Goal: Transaction & Acquisition: Obtain resource

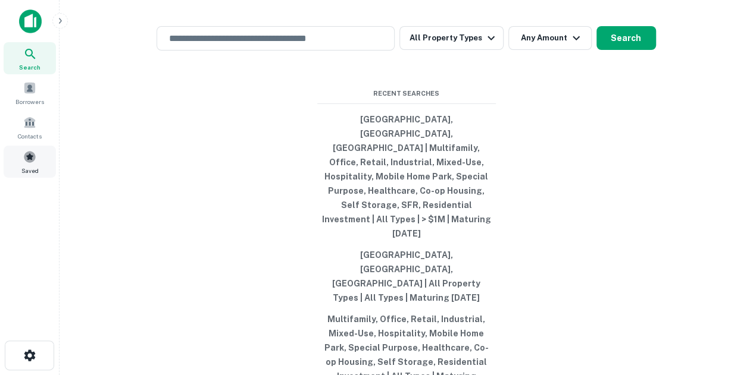
click at [35, 166] on span "Saved" at bounding box center [29, 171] width 17 height 10
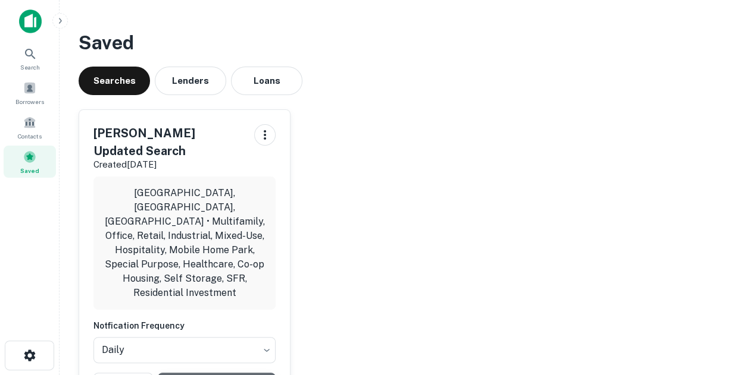
click at [26, 118] on span at bounding box center [29, 122] width 13 height 13
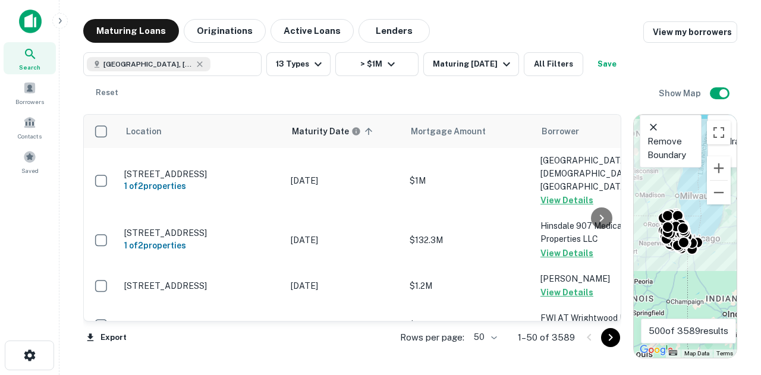
drag, startPoint x: 0, startPoint y: 0, endPoint x: 75, endPoint y: 228, distance: 239.9
click at [54, 232] on div "Search Borrowers Contacts Saved" at bounding box center [29, 169] width 59 height 338
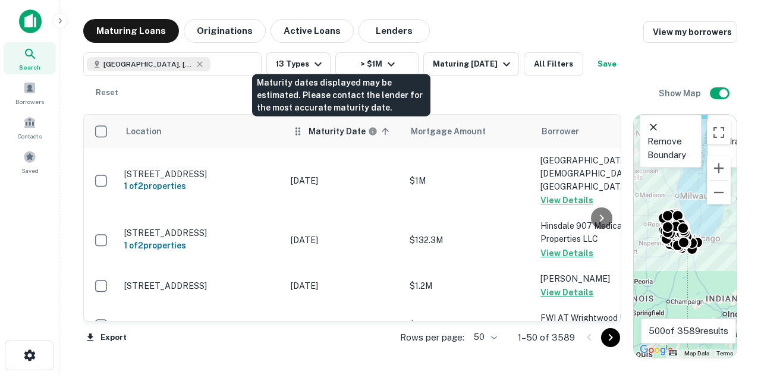
click at [315, 132] on h6 "Maturity Date" at bounding box center [337, 131] width 57 height 13
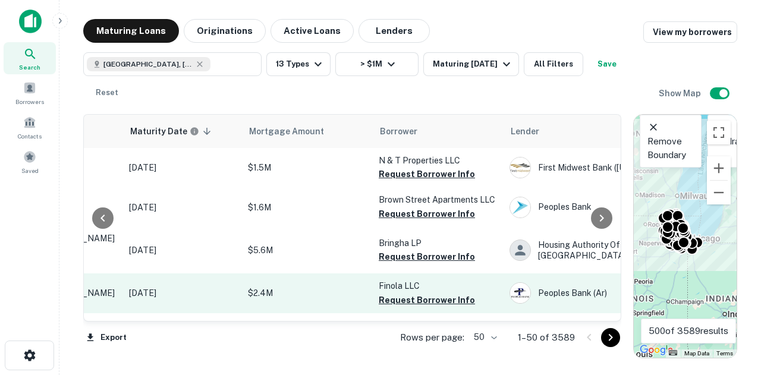
drag, startPoint x: 219, startPoint y: 324, endPoint x: 303, endPoint y: 296, distance: 88.4
click at [227, 323] on div "Location Maturity Date sorted descending Mortgage Amount Borrower Lender Purpos…" at bounding box center [352, 218] width 538 height 209
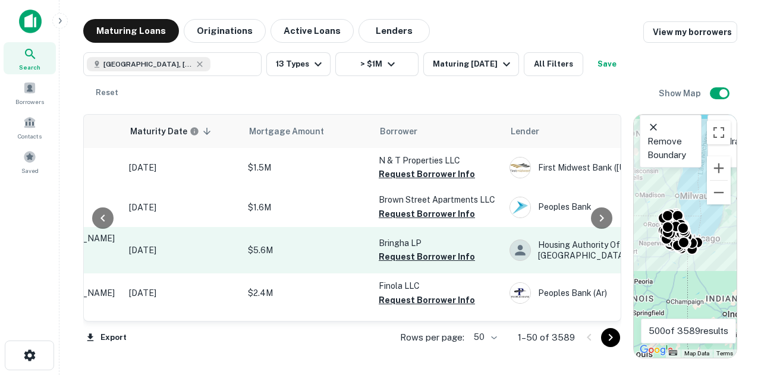
scroll to position [0, 169]
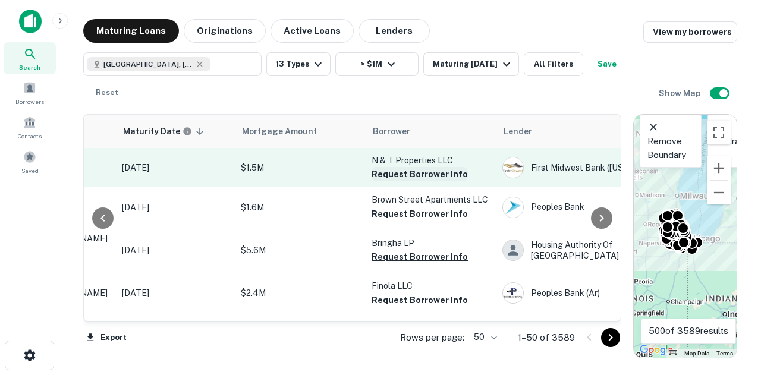
click at [414, 178] on button "Request Borrower Info" at bounding box center [420, 174] width 96 height 14
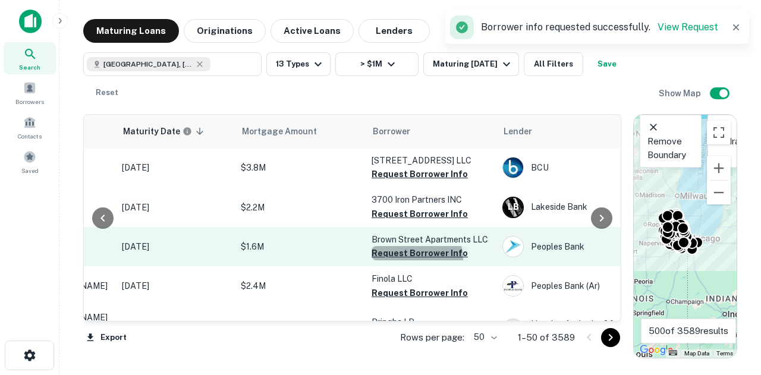
click at [407, 261] on button "Request Borrower Info" at bounding box center [420, 253] width 96 height 14
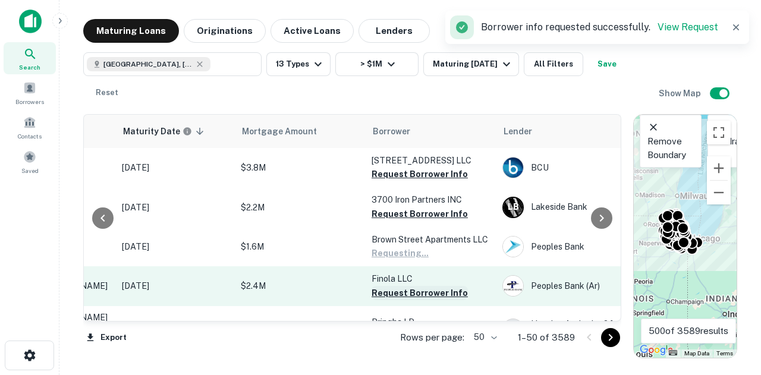
click at [403, 300] on button "Request Borrower Info" at bounding box center [420, 293] width 96 height 14
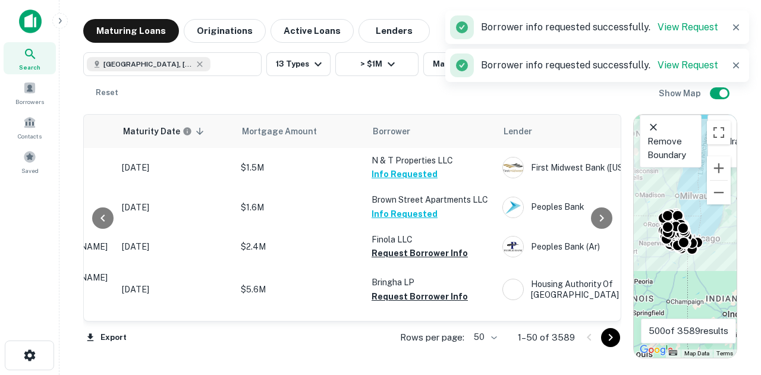
click at [428, 186] on td "N & T Properties LLC Info Requested" at bounding box center [431, 167] width 131 height 39
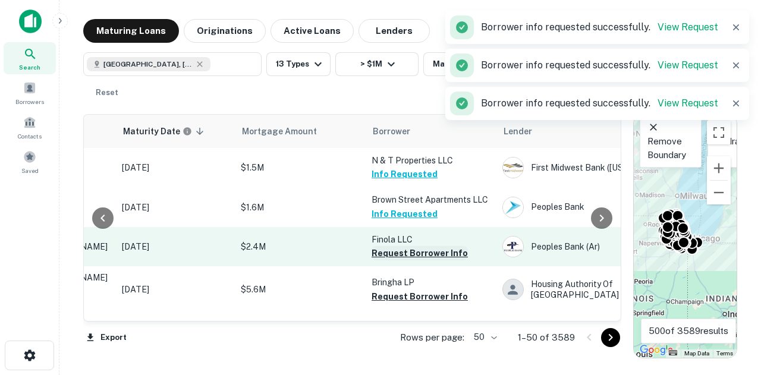
click at [412, 253] on button "Request Borrower Info" at bounding box center [420, 253] width 96 height 14
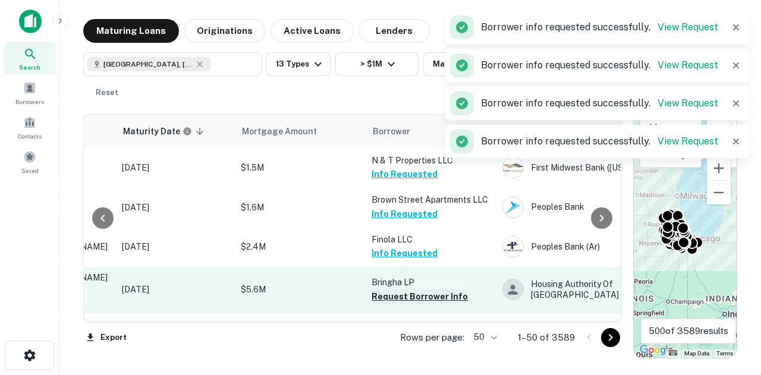
click at [396, 290] on button "Request Borrower Info" at bounding box center [420, 297] width 96 height 14
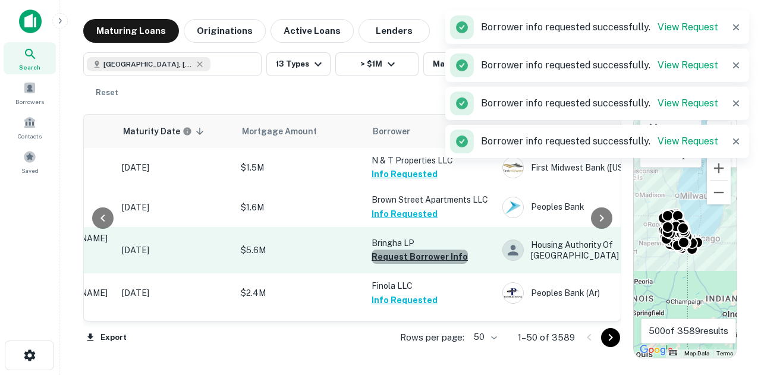
click at [428, 256] on button "Request Borrower Info" at bounding box center [420, 257] width 96 height 14
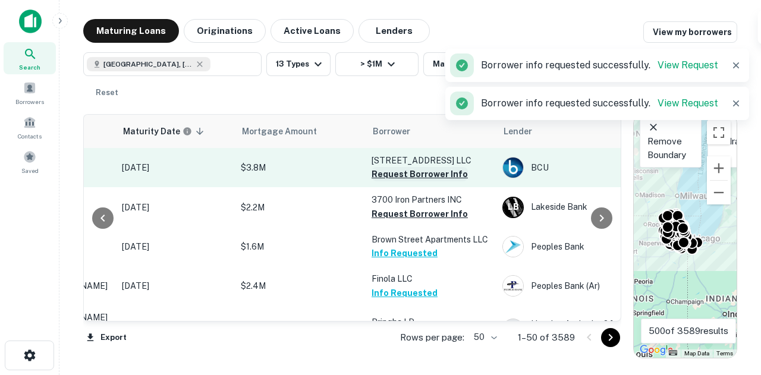
click at [391, 181] on button "Request Borrower Info" at bounding box center [420, 174] width 96 height 14
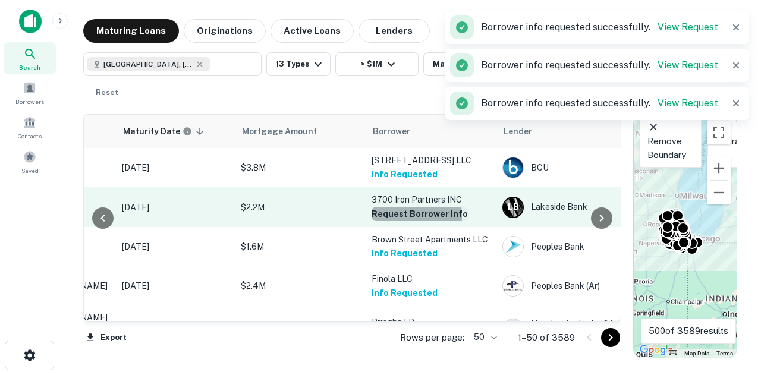
click at [388, 221] on button "Request Borrower Info" at bounding box center [420, 214] width 96 height 14
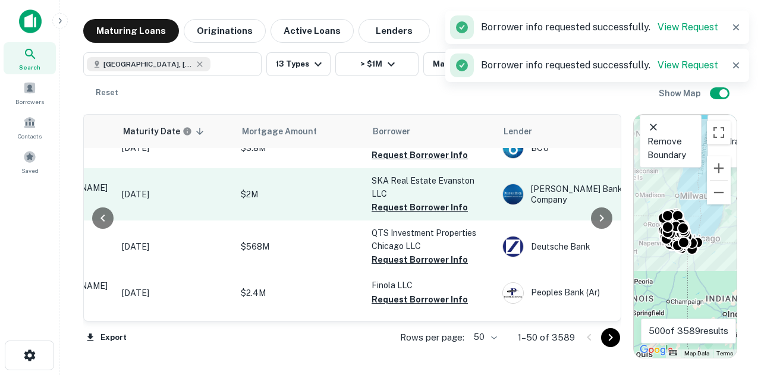
scroll to position [238, 169]
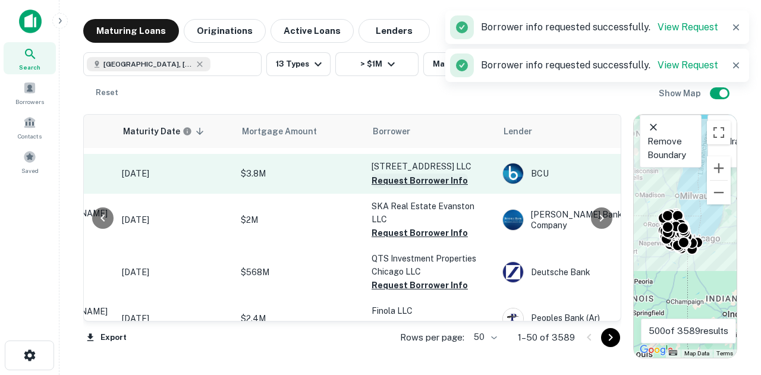
click at [419, 188] on button "Request Borrower Info" at bounding box center [420, 181] width 96 height 14
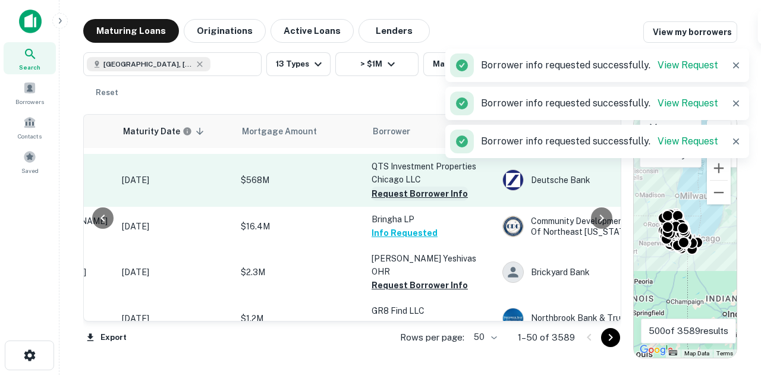
drag, startPoint x: 393, startPoint y: 275, endPoint x: 411, endPoint y: 202, distance: 75.5
click at [393, 278] on button "Request Borrower Info" at bounding box center [420, 285] width 96 height 14
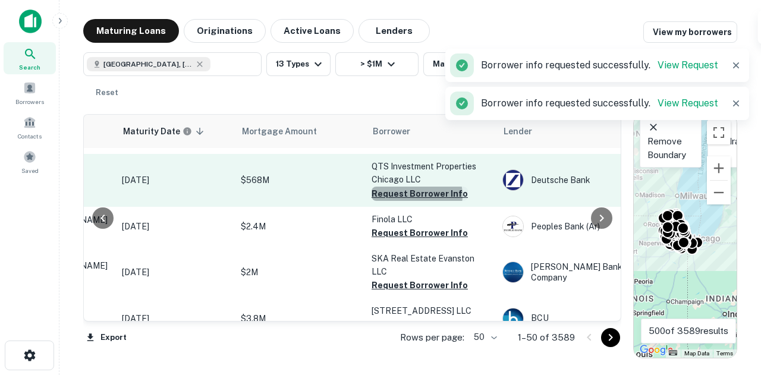
click at [413, 201] on button "Request Borrower Info" at bounding box center [420, 194] width 96 height 14
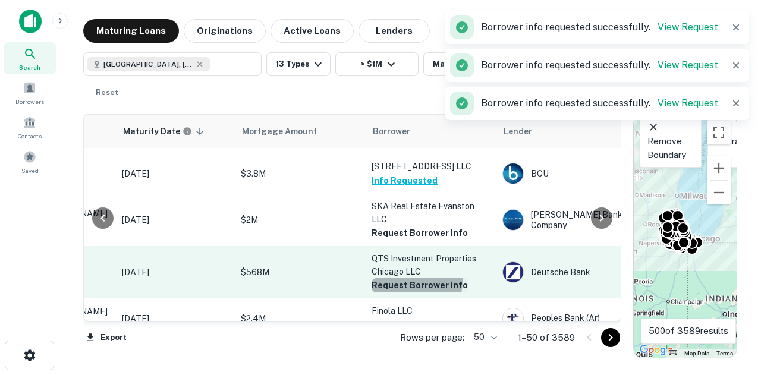
click at [406, 287] on button "Request Borrower Info" at bounding box center [420, 285] width 96 height 14
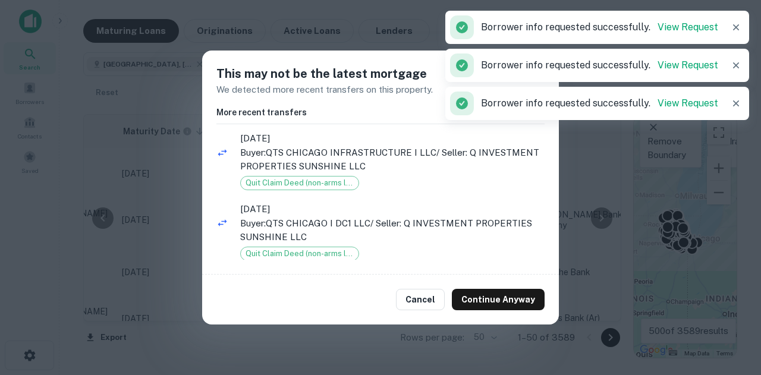
click at [495, 297] on button "Continue Anyway" at bounding box center [498, 299] width 93 height 21
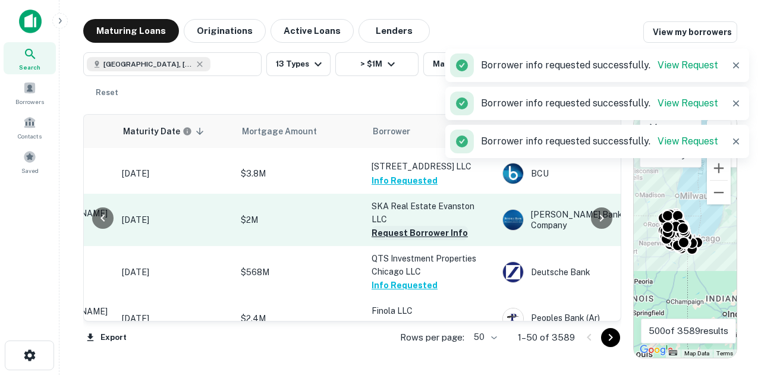
click at [451, 240] on button "Request Borrower Info" at bounding box center [420, 233] width 96 height 14
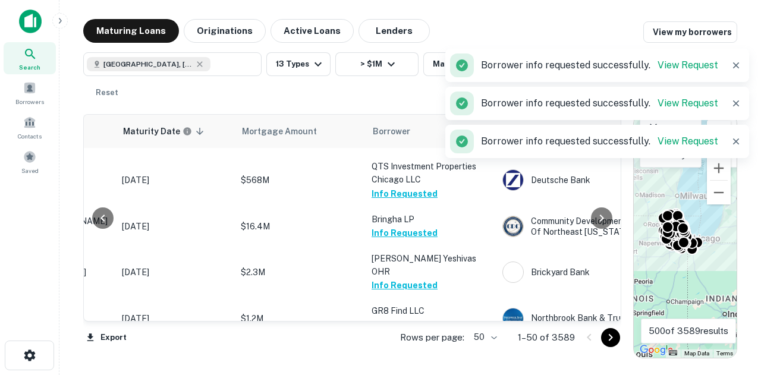
scroll to position [357, 169]
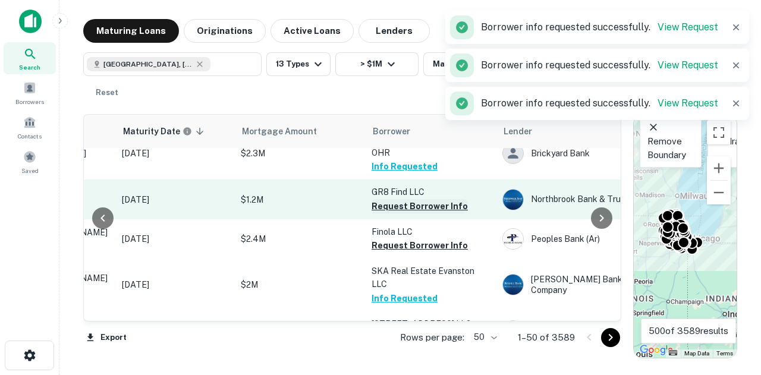
click at [450, 206] on button "Request Borrower Info" at bounding box center [420, 206] width 96 height 14
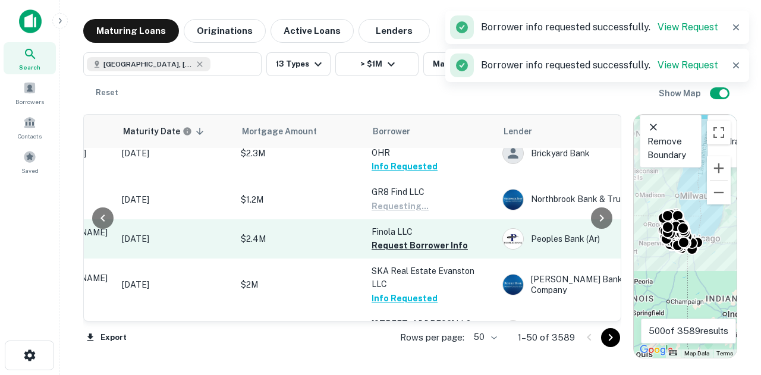
click at [422, 258] on td "Finola LLC Request Borrower Info" at bounding box center [431, 239] width 131 height 39
click at [430, 242] on button "Request Borrower Info" at bounding box center [420, 246] width 96 height 14
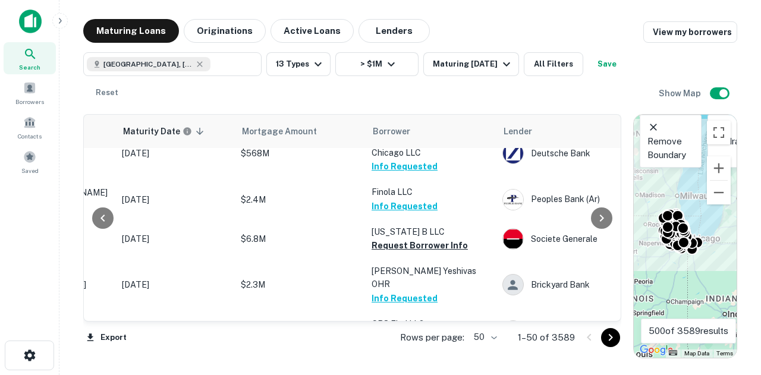
scroll to position [416, 169]
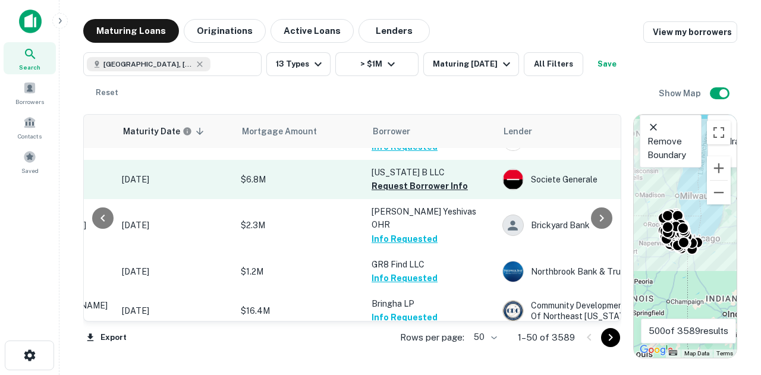
click at [440, 179] on p "California B LLC" at bounding box center [431, 172] width 119 height 13
click at [437, 193] on button "Request Borrower Info" at bounding box center [420, 186] width 96 height 14
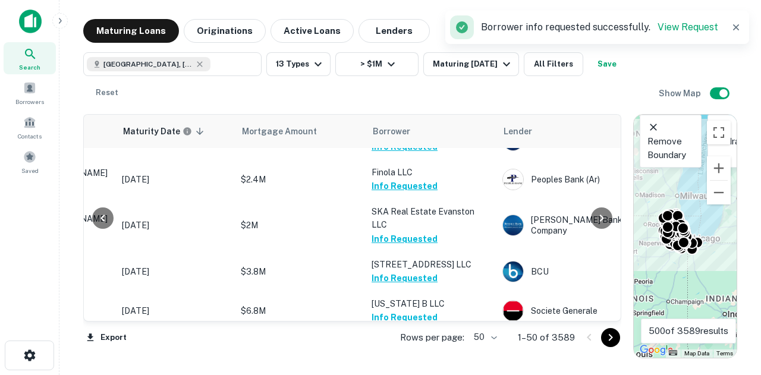
scroll to position [595, 169]
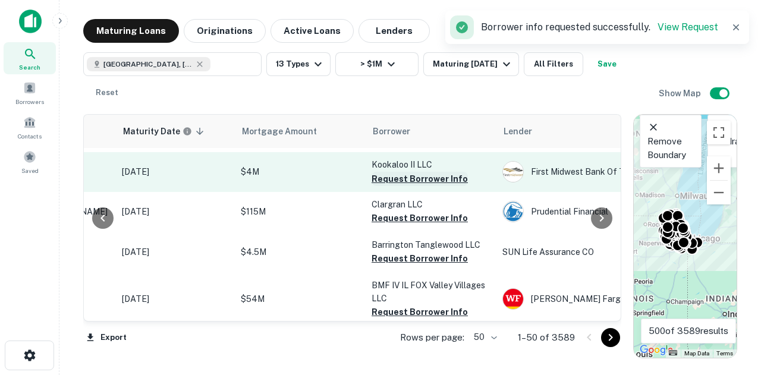
click at [437, 186] on button "Request Borrower Info" at bounding box center [420, 179] width 96 height 14
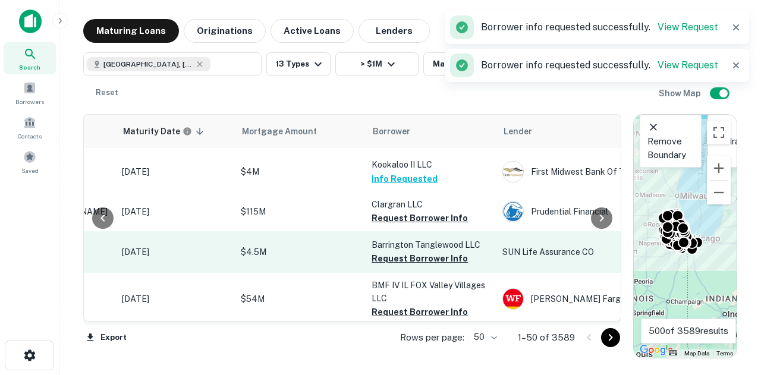
click at [426, 225] on button "Request Borrower Info" at bounding box center [420, 218] width 96 height 14
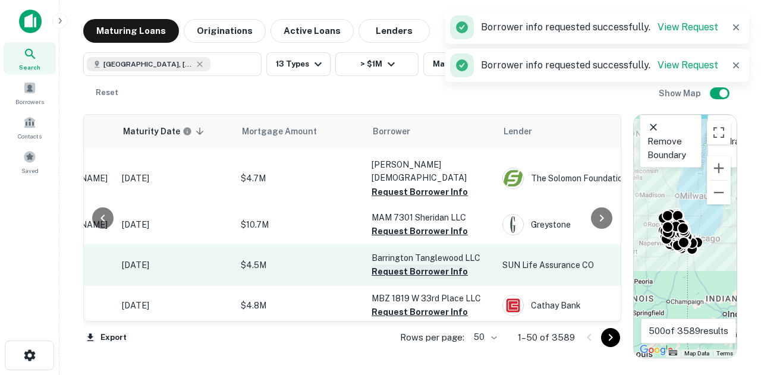
scroll to position [588, 169]
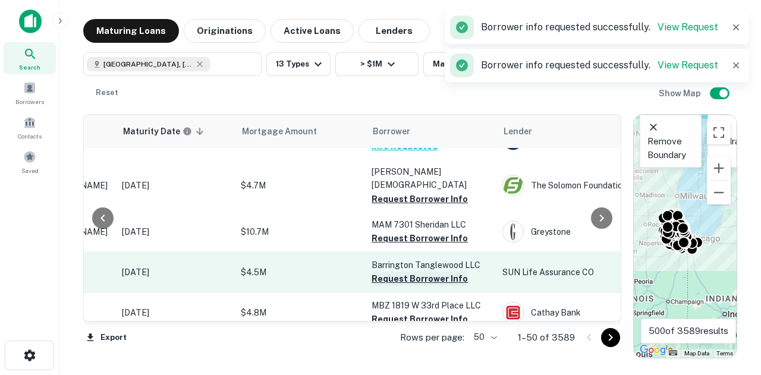
click at [398, 280] on button "Request Borrower Info" at bounding box center [420, 279] width 96 height 14
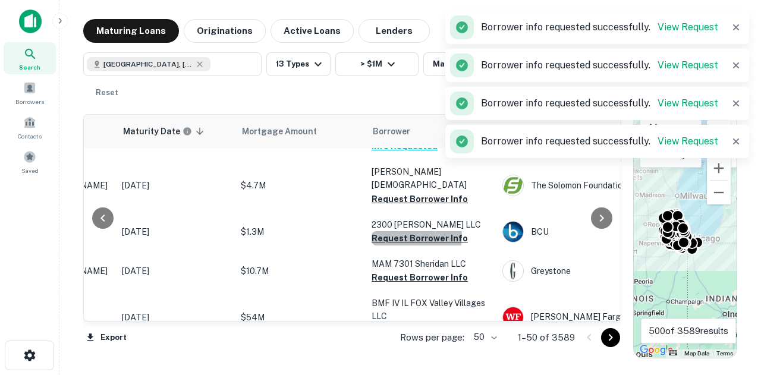
click at [416, 239] on button "Request Borrower Info" at bounding box center [420, 238] width 96 height 14
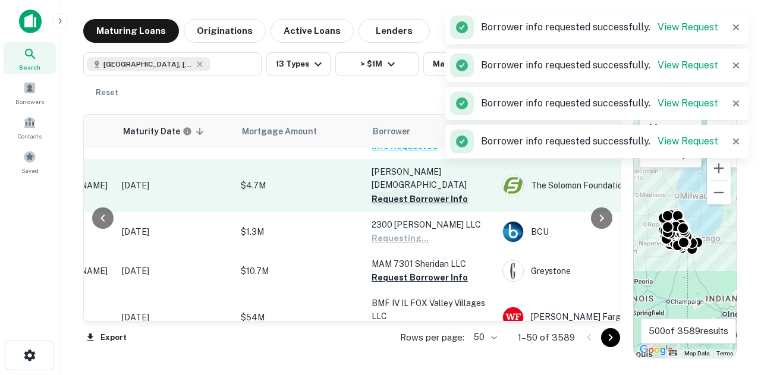
click at [419, 205] on button "Request Borrower Info" at bounding box center [420, 199] width 96 height 14
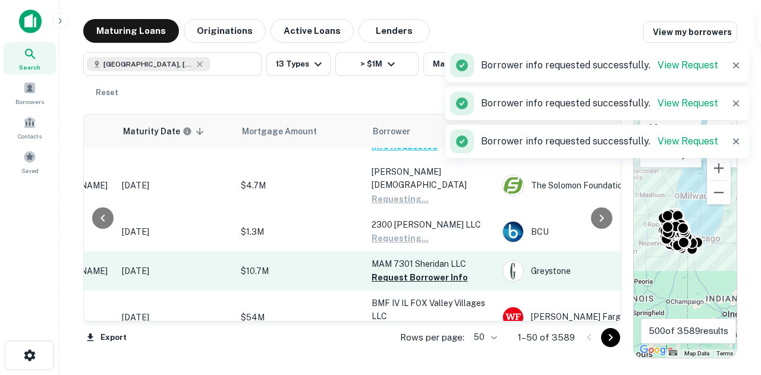
click at [402, 271] on p "MAM 7301 Sheridan LLC" at bounding box center [431, 264] width 119 height 13
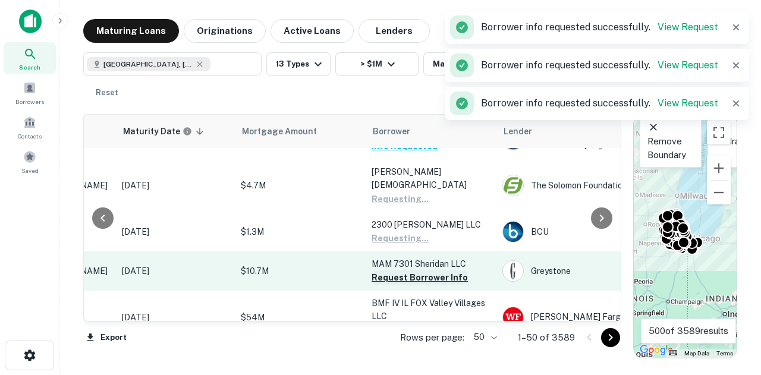
click at [390, 276] on button "Request Borrower Info" at bounding box center [420, 278] width 96 height 14
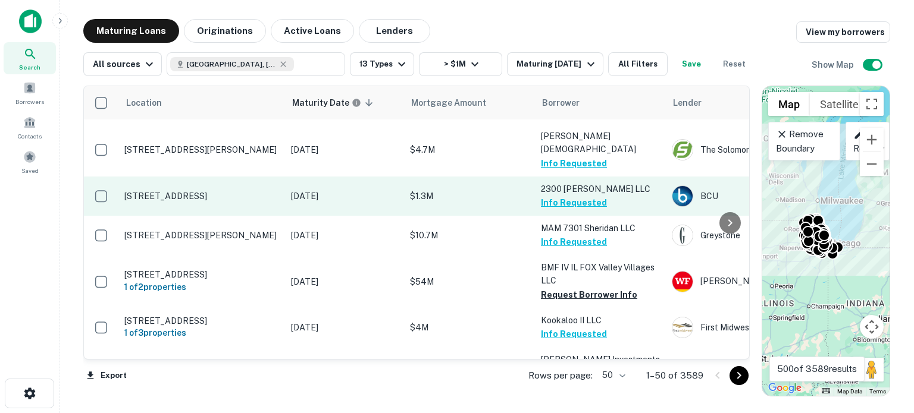
scroll to position [654, 0]
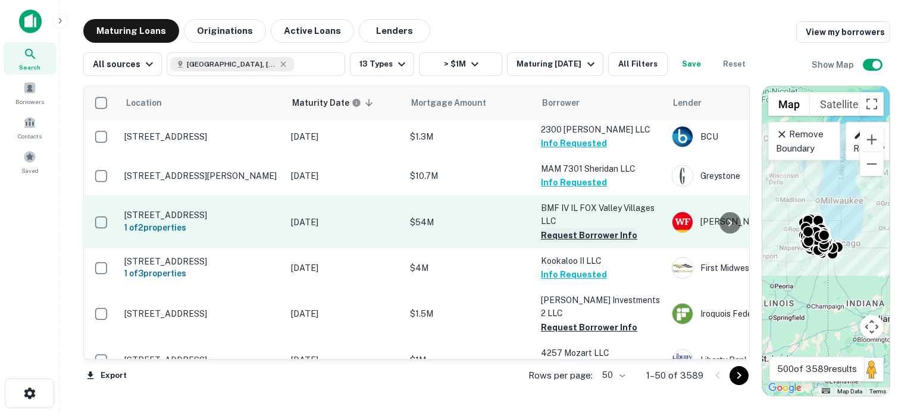
click at [582, 233] on button "Request Borrower Info" at bounding box center [589, 235] width 96 height 14
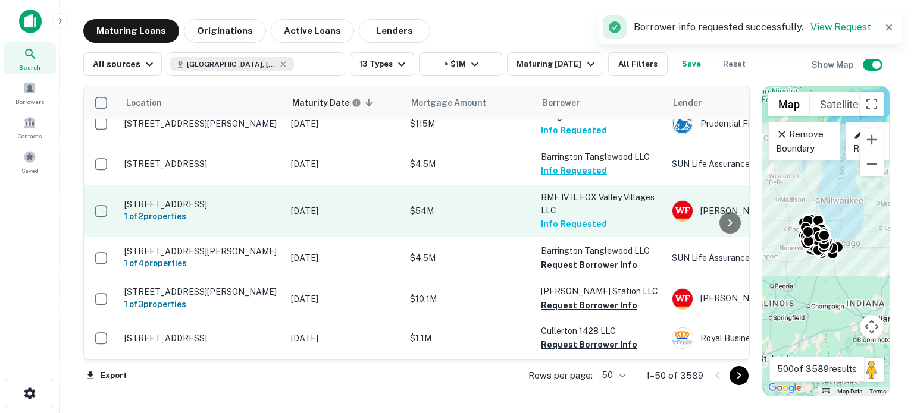
scroll to position [723, 0]
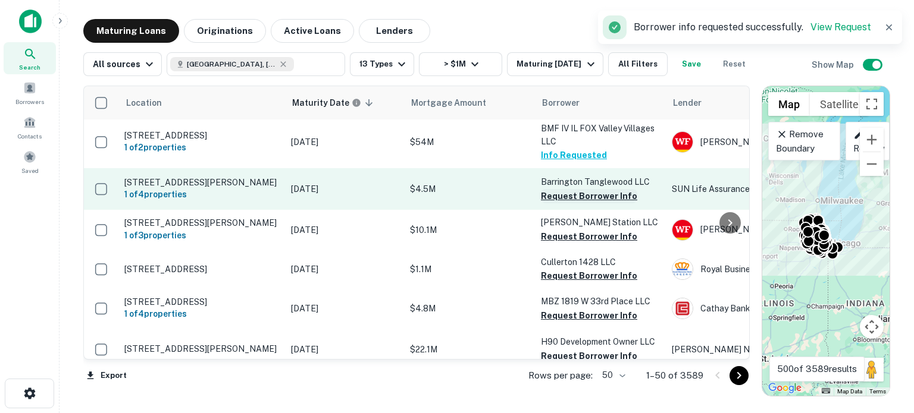
click at [572, 203] on button "Request Borrower Info" at bounding box center [589, 196] width 96 height 14
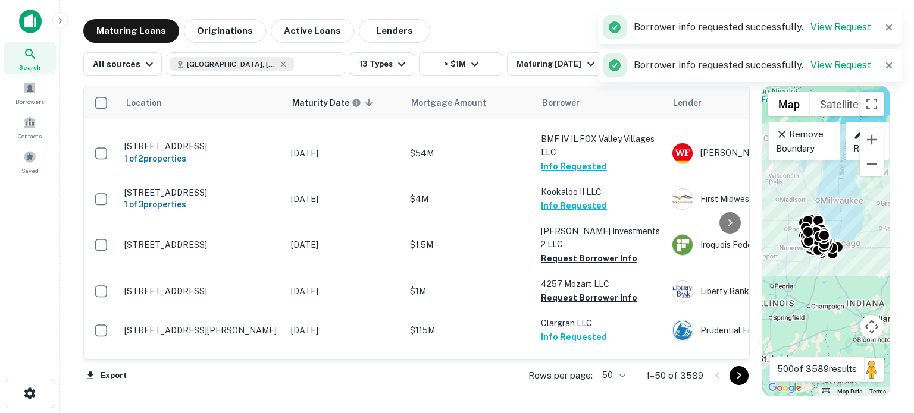
scroll to position [714, 0]
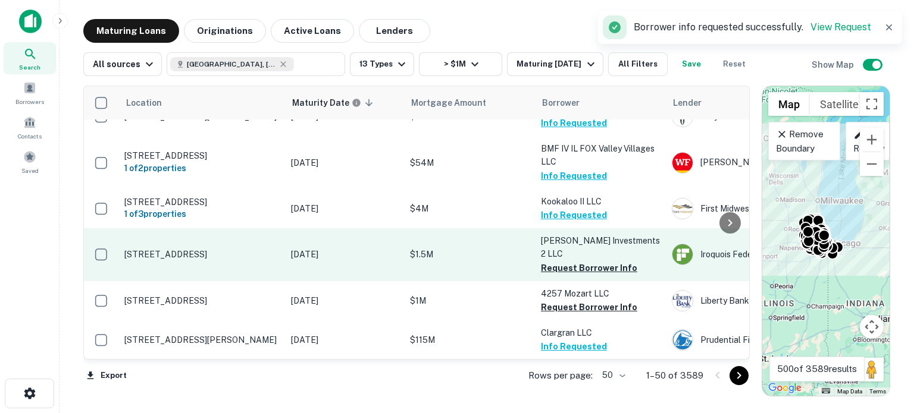
click at [552, 261] on p "Rahim Najma Investments 2 LLC" at bounding box center [600, 247] width 119 height 26
click at [546, 275] on button "Request Borrower Info" at bounding box center [589, 268] width 96 height 14
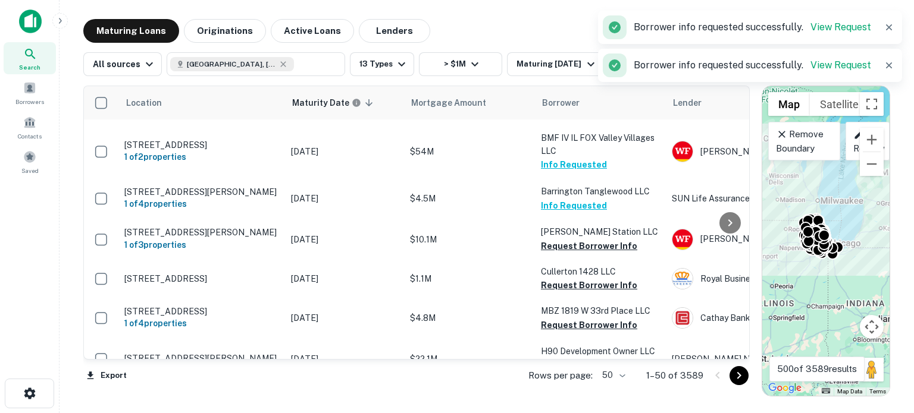
scroll to position [783, 0]
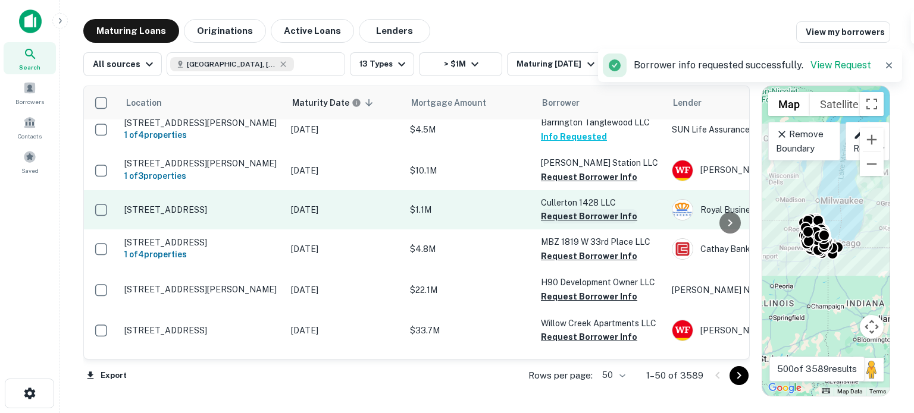
click at [584, 224] on button "Request Borrower Info" at bounding box center [589, 216] width 96 height 14
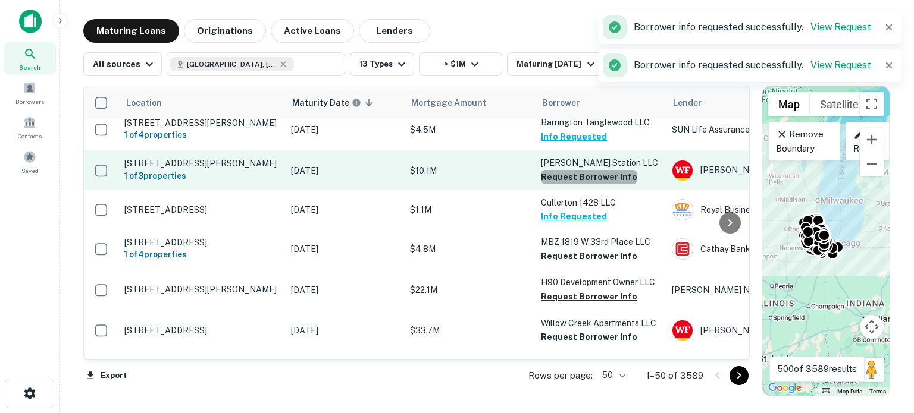
click at [606, 184] on button "Request Borrower Info" at bounding box center [589, 177] width 96 height 14
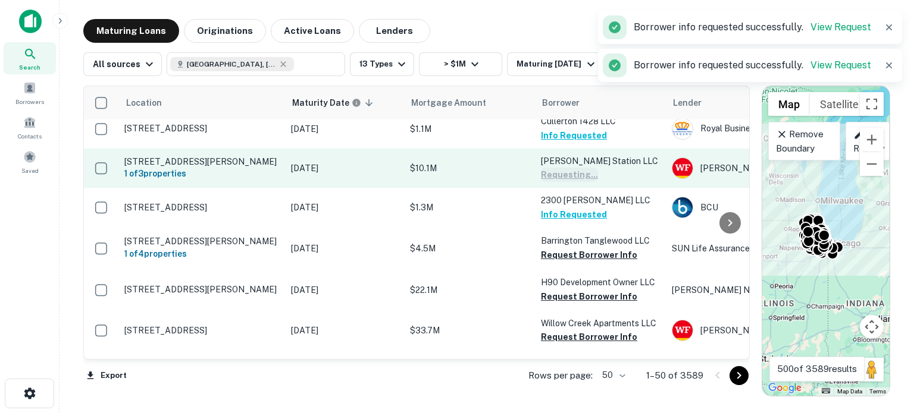
scroll to position [756, 0]
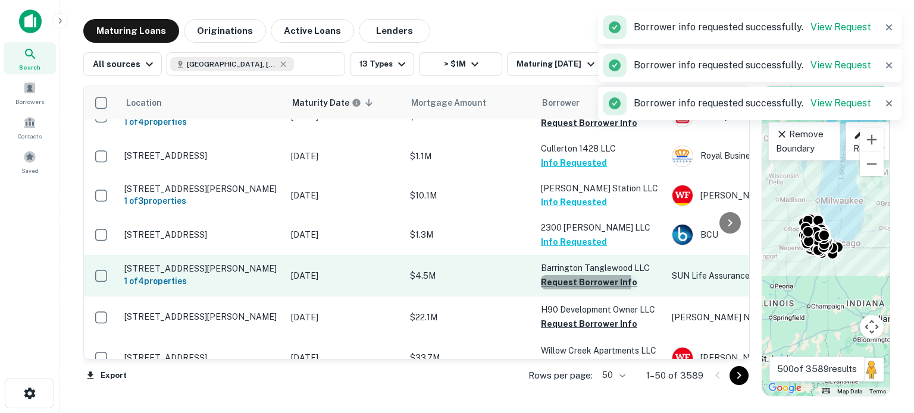
click at [583, 284] on button "Request Borrower Info" at bounding box center [589, 282] width 96 height 14
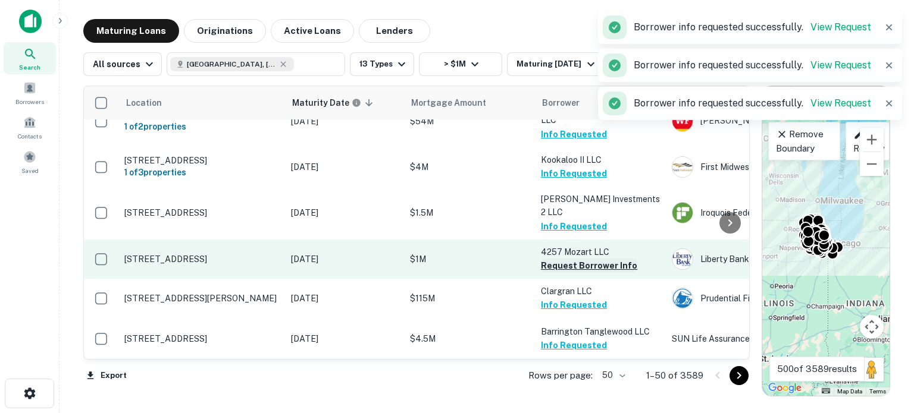
scroll to position [815, 0]
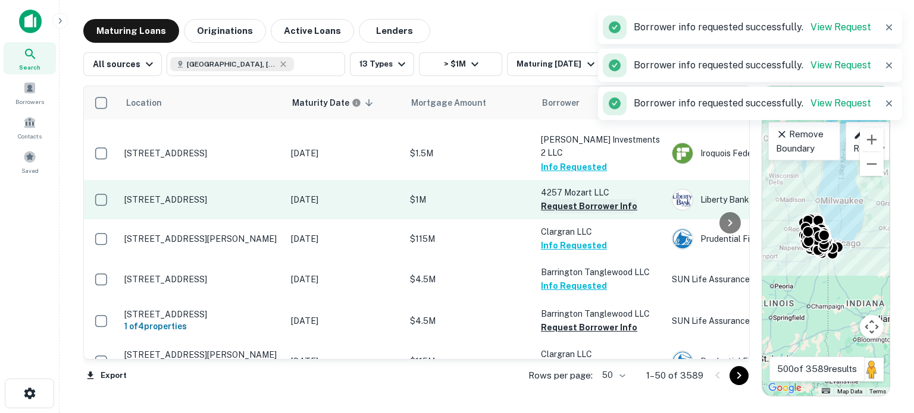
click at [583, 211] on button "Request Borrower Info" at bounding box center [589, 206] width 96 height 14
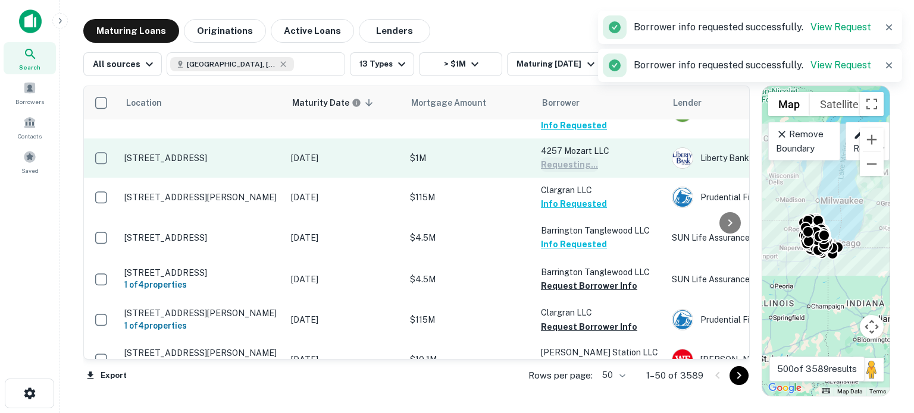
scroll to position [875, 0]
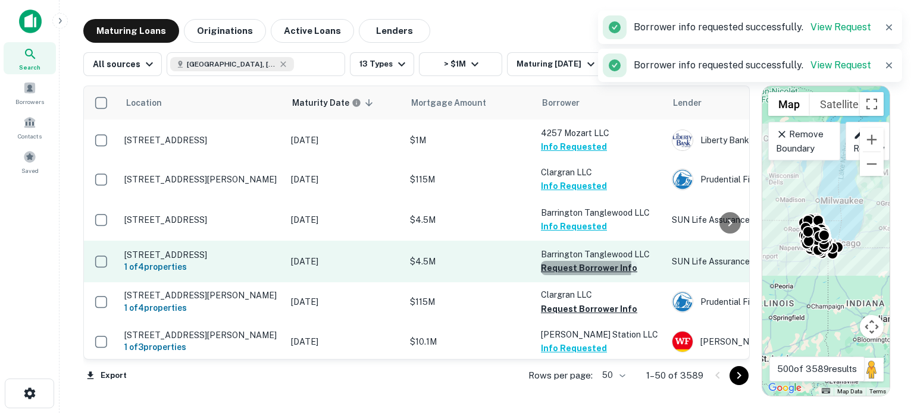
click at [564, 275] on button "Request Borrower Info" at bounding box center [589, 268] width 96 height 14
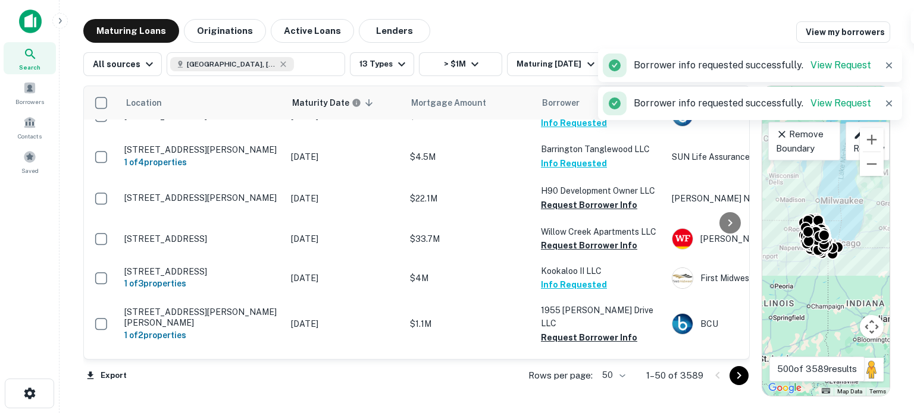
scroll to position [934, 0]
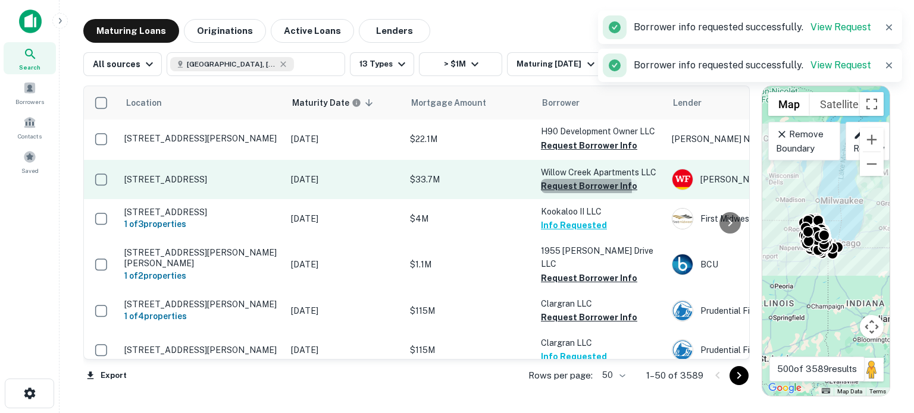
click at [571, 193] on button "Request Borrower Info" at bounding box center [589, 186] width 96 height 14
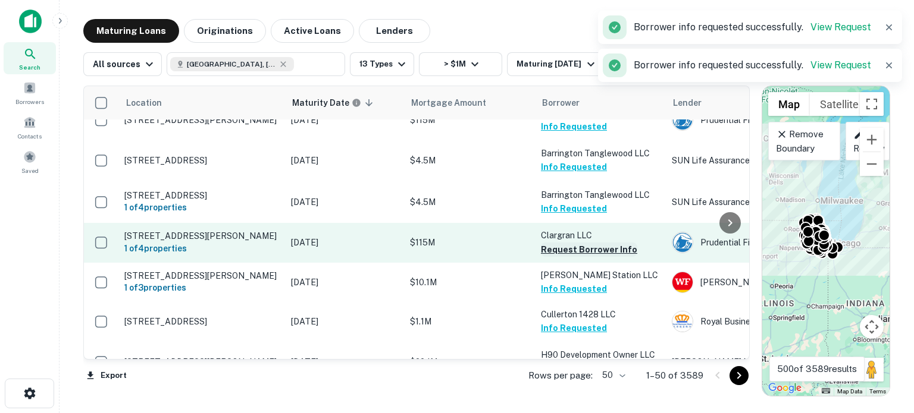
click at [598, 257] on button "Request Borrower Info" at bounding box center [589, 250] width 96 height 14
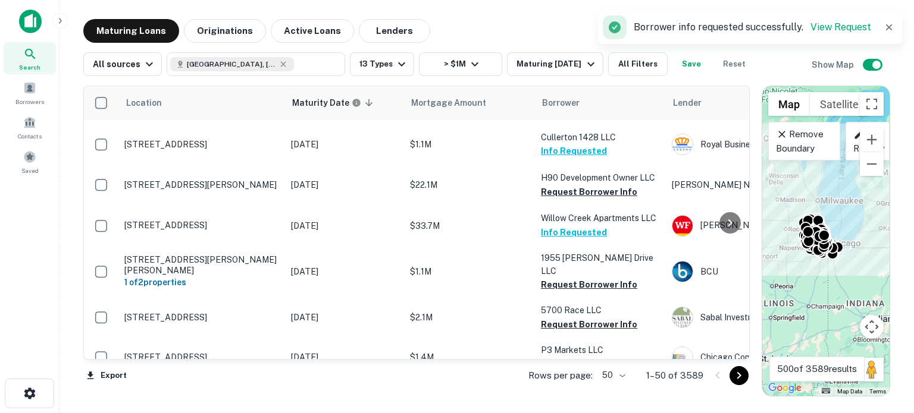
scroll to position [1190, 0]
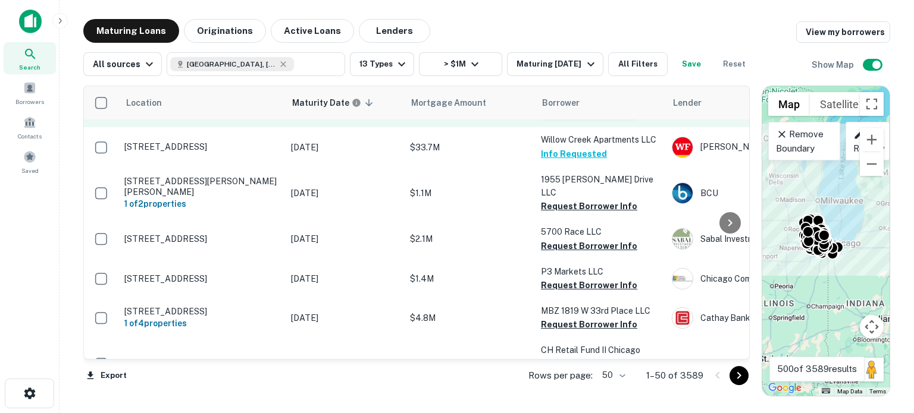
click at [574, 121] on button "Request Borrower Info" at bounding box center [589, 113] width 96 height 14
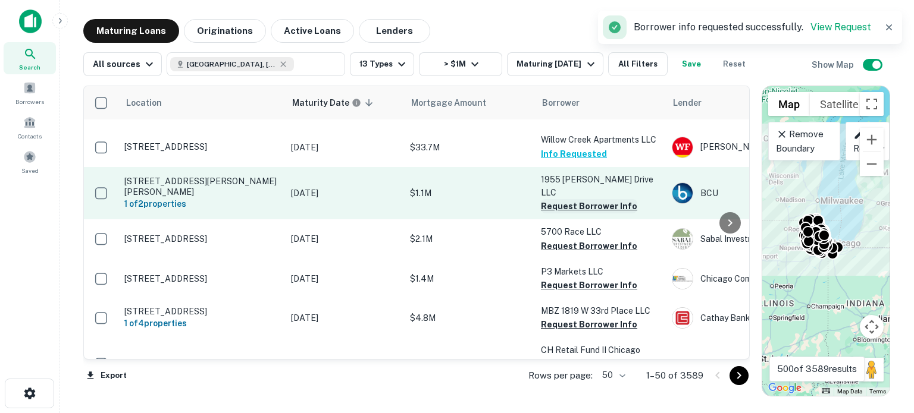
click at [567, 205] on button "Request Borrower Info" at bounding box center [589, 206] width 96 height 14
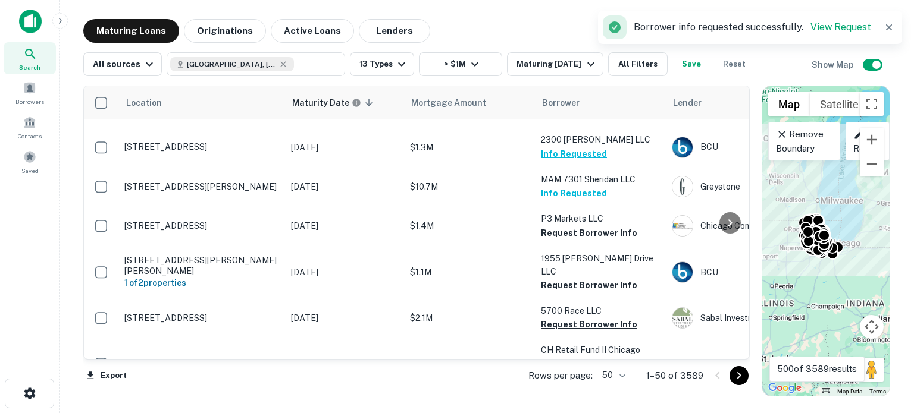
click at [568, 240] on button "Request Borrower Info" at bounding box center [589, 233] width 96 height 14
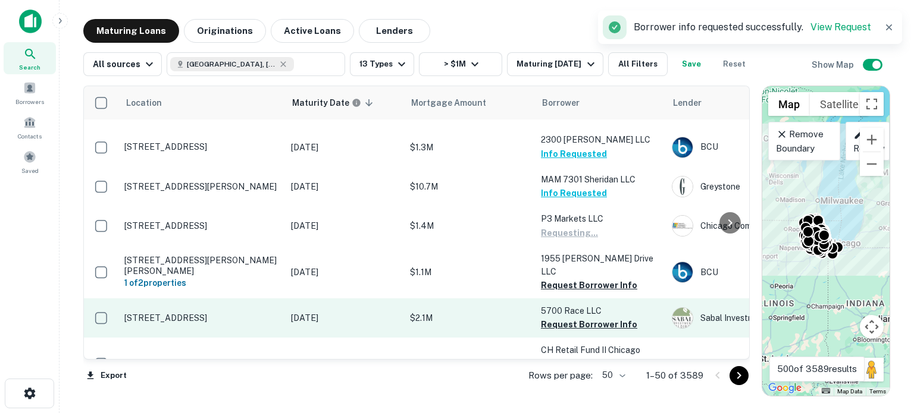
click at [560, 288] on button "Request Borrower Info" at bounding box center [589, 285] width 96 height 14
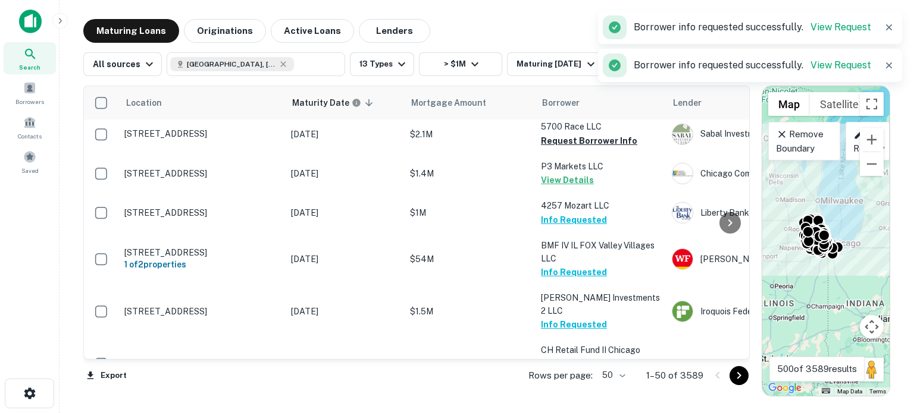
click at [559, 318] on p "Rahim Najma Investments 2 LLC" at bounding box center [600, 305] width 119 height 26
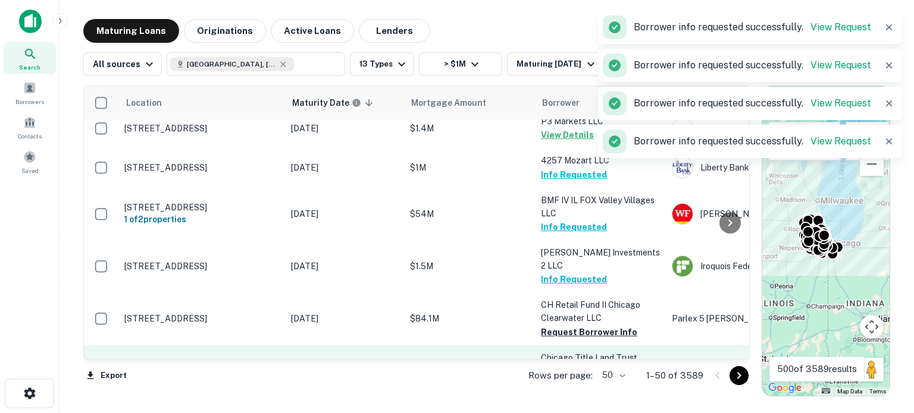
scroll to position [1342, 0]
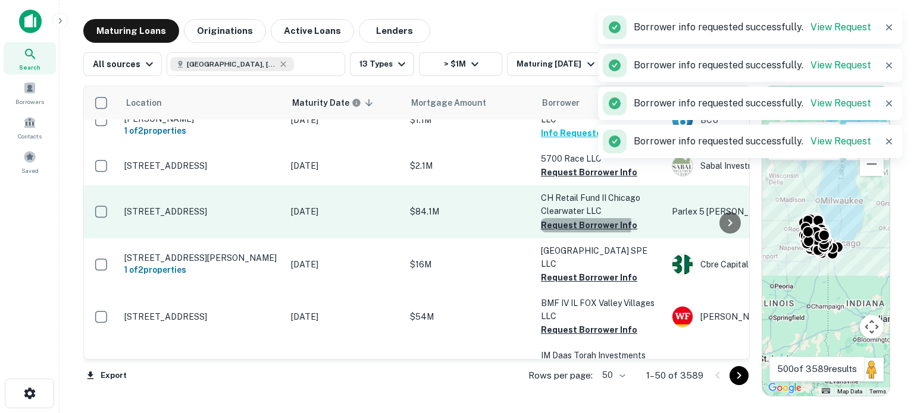
click at [576, 225] on button "Request Borrower Info" at bounding box center [589, 225] width 96 height 14
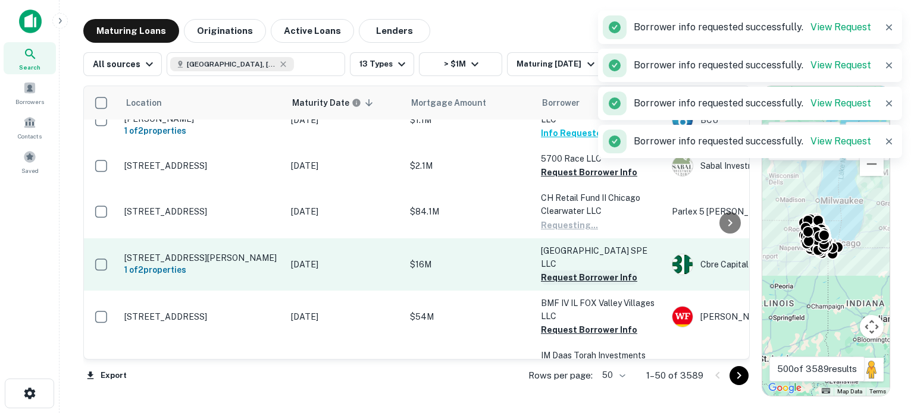
drag, startPoint x: 567, startPoint y: 271, endPoint x: 569, endPoint y: 265, distance: 6.2
click at [567, 271] on button "Request Borrower Info" at bounding box center [589, 278] width 96 height 14
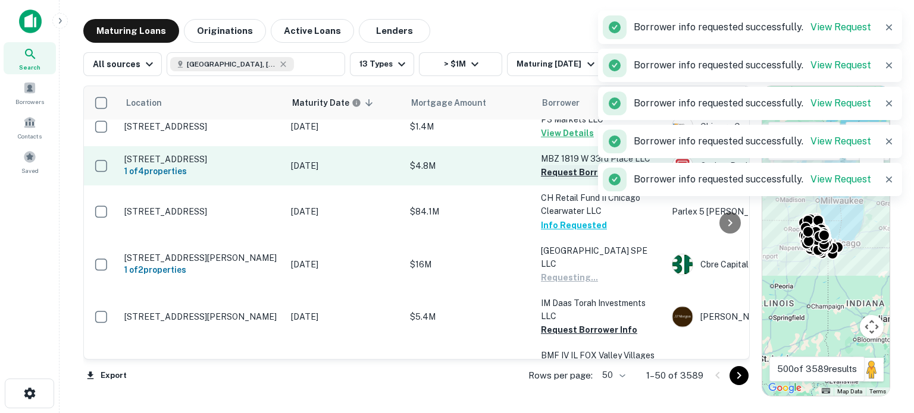
click at [569, 171] on button "Request Borrower Info" at bounding box center [589, 172] width 96 height 14
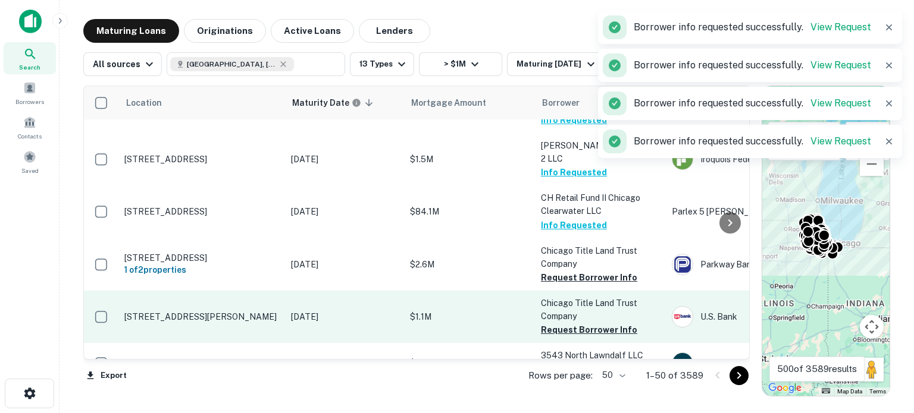
drag, startPoint x: 559, startPoint y: 317, endPoint x: 571, endPoint y: 322, distance: 13.0
click at [571, 322] on p "Chicago Title Land Trust Company" at bounding box center [600, 310] width 119 height 26
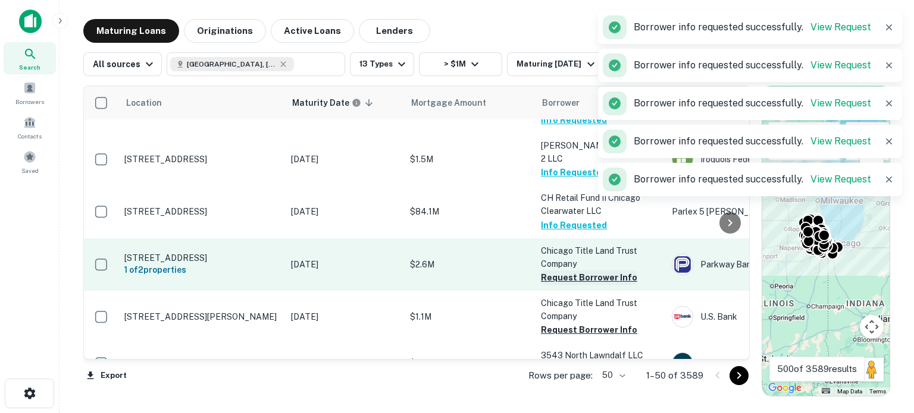
click at [569, 282] on button "Request Borrower Info" at bounding box center [589, 278] width 96 height 14
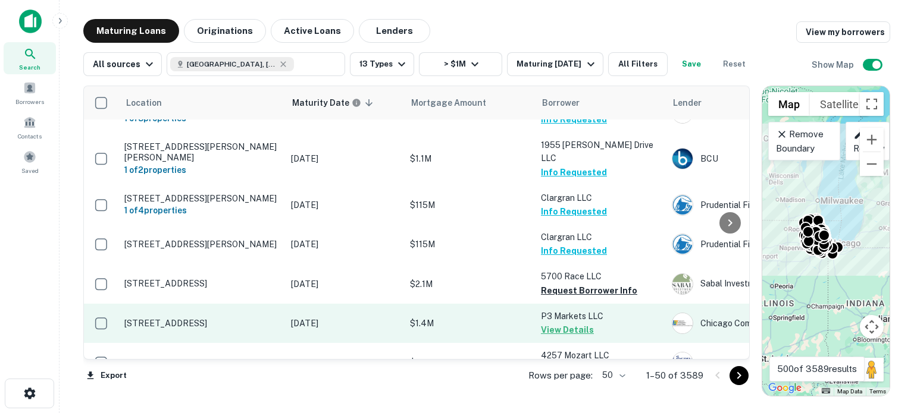
scroll to position [1130, 0]
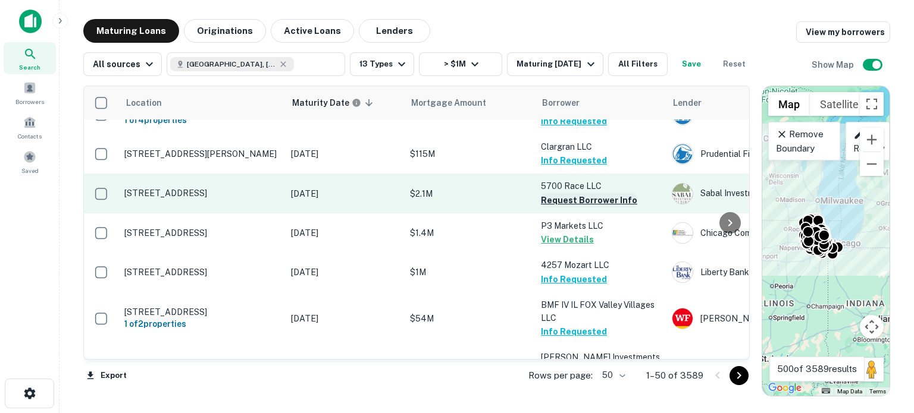
click at [595, 206] on button "Request Borrower Info" at bounding box center [589, 200] width 96 height 14
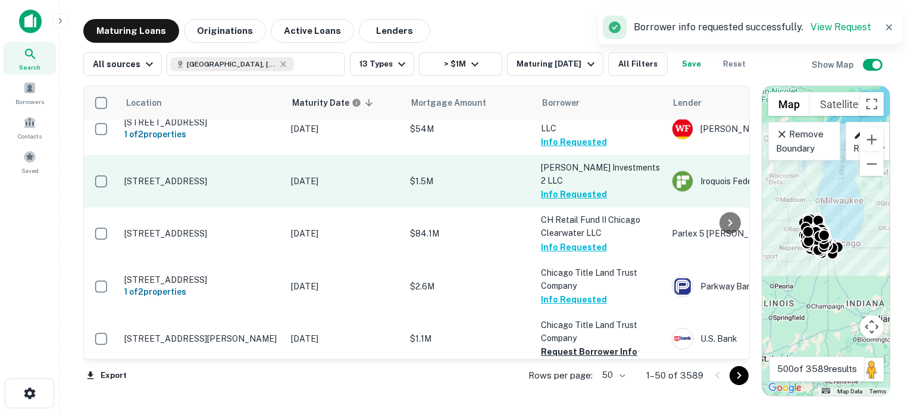
scroll to position [1428, 0]
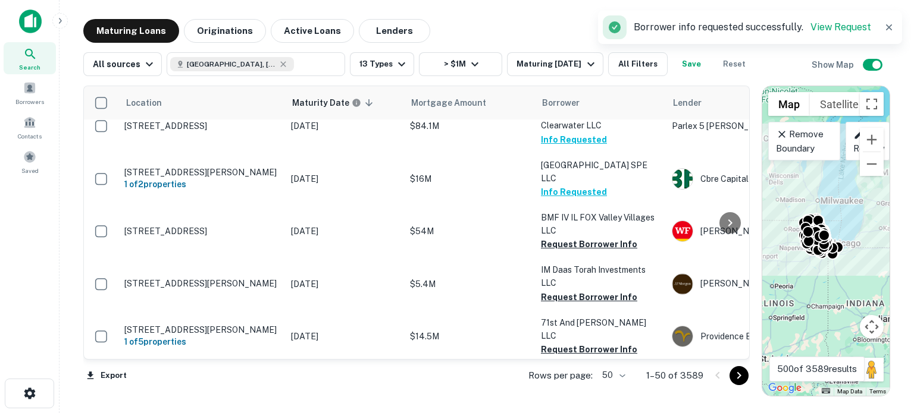
click at [565, 244] on td "BMF IV IL FOX Valley Villages LLC Request Borrower Info" at bounding box center [600, 231] width 131 height 52
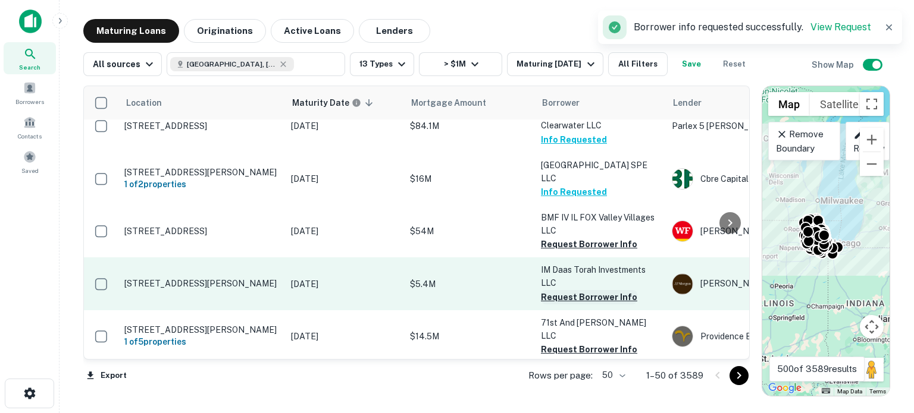
click at [562, 290] on button "Request Borrower Info" at bounding box center [589, 297] width 96 height 14
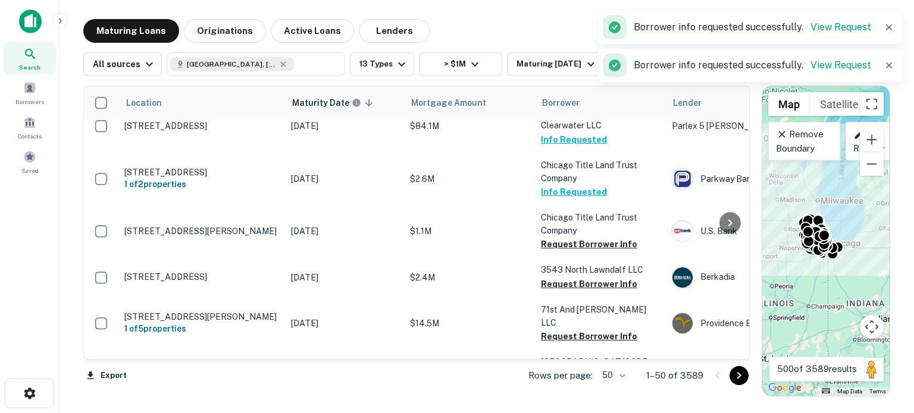
click at [574, 232] on p "Chicago Title Land Trust Company" at bounding box center [600, 224] width 119 height 26
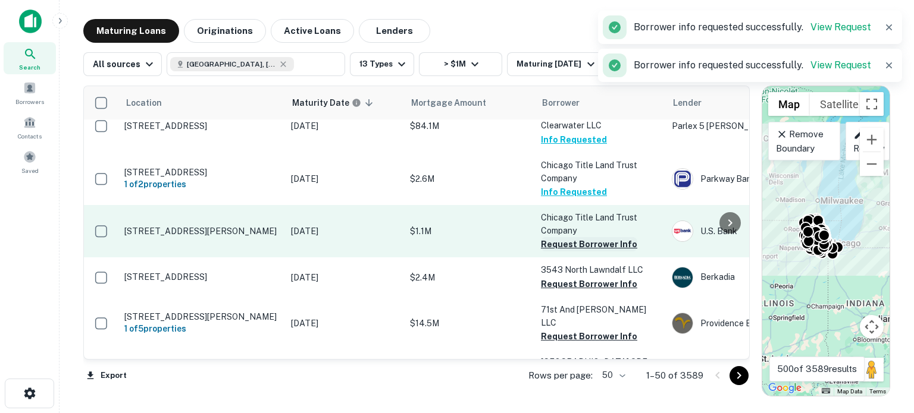
click at [572, 239] on button "Request Borrower Info" at bounding box center [589, 244] width 96 height 14
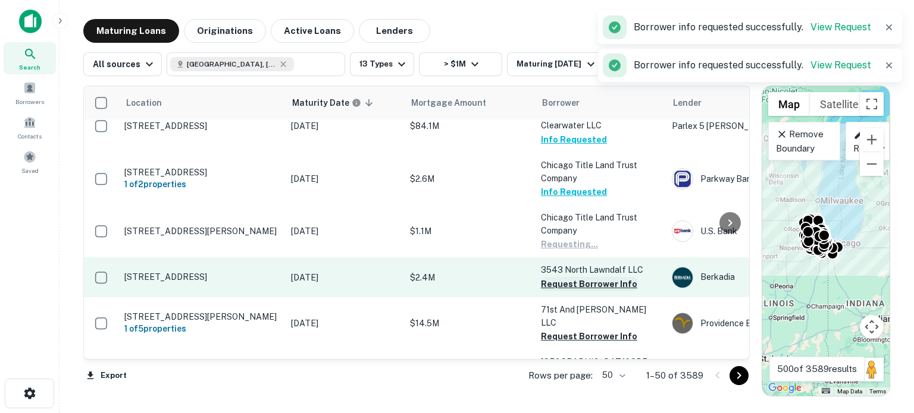
click at [563, 278] on button "Request Borrower Info" at bounding box center [589, 284] width 96 height 14
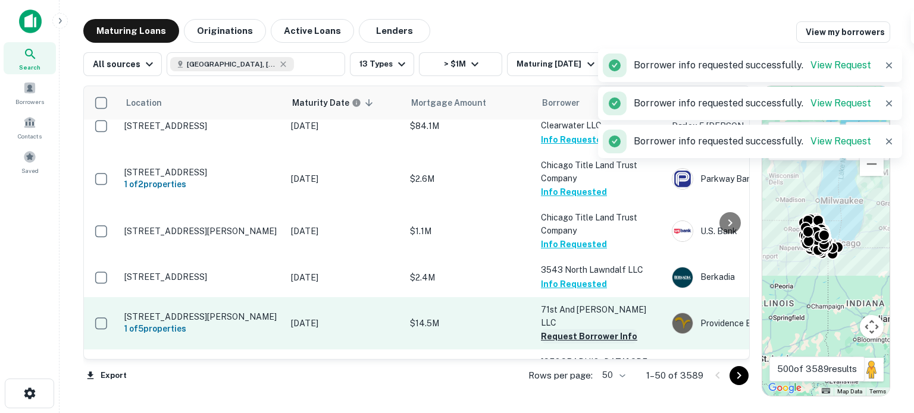
click at [548, 330] on button "Request Borrower Info" at bounding box center [589, 337] width 96 height 14
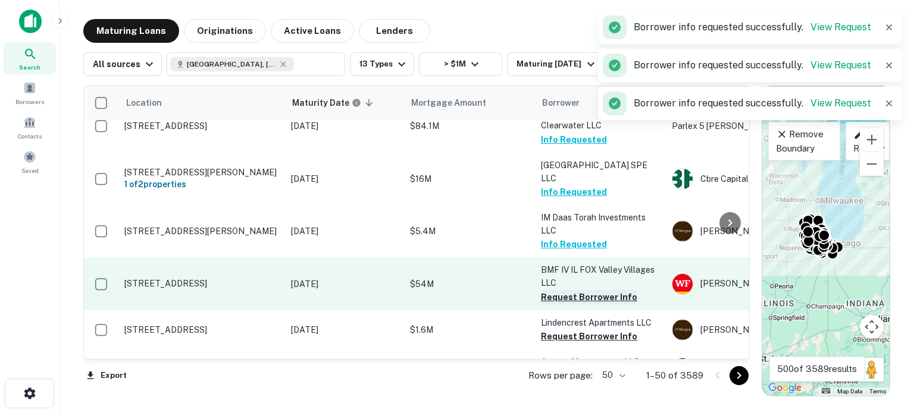
click at [568, 290] on button "Request Borrower Info" at bounding box center [589, 297] width 96 height 14
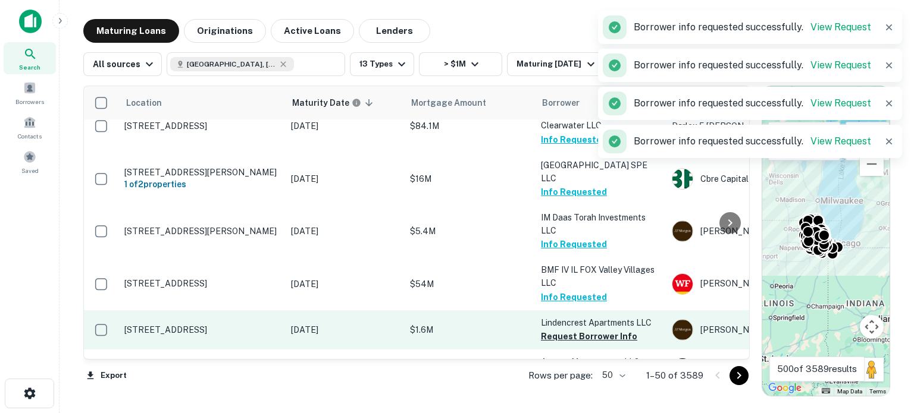
click at [570, 332] on td "Lindencrest Apartments LLC Request Borrower Info" at bounding box center [600, 330] width 131 height 39
click at [572, 330] on button "Request Borrower Info" at bounding box center [589, 337] width 96 height 14
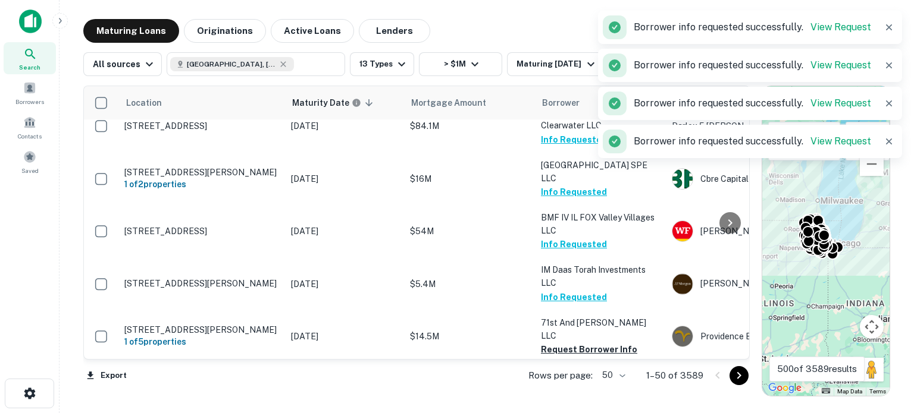
scroll to position [1547, 0]
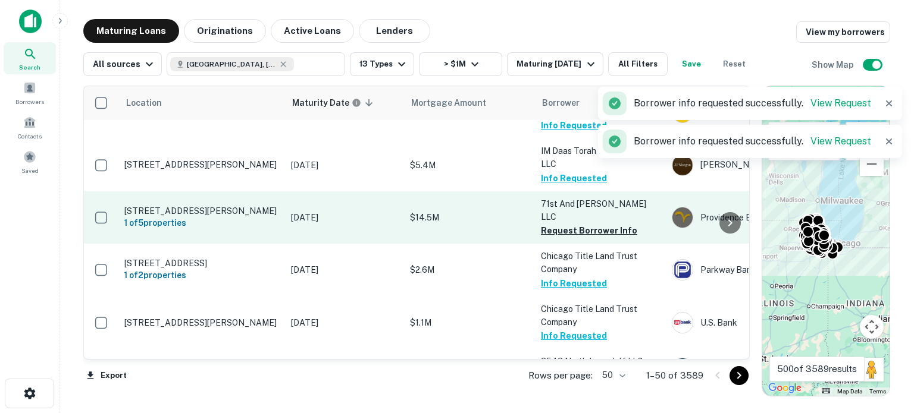
click at [558, 212] on td "71st And Jeffery LLC Request Borrower Info" at bounding box center [600, 218] width 131 height 52
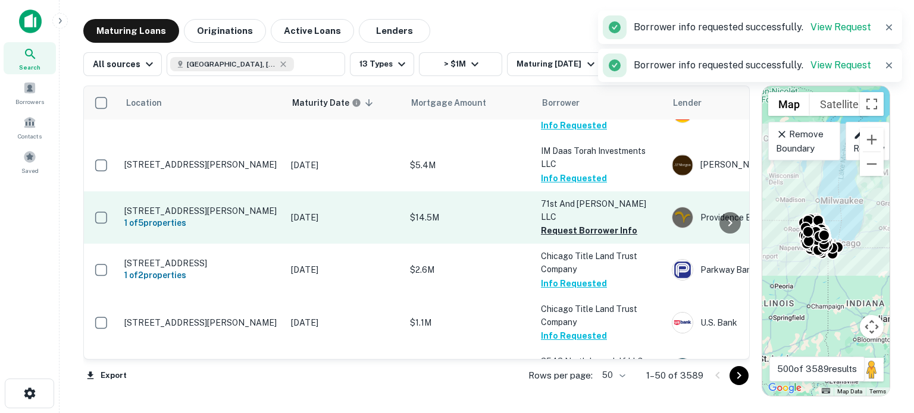
click at [558, 212] on td "71st And Jeffery LLC Request Borrower Info" at bounding box center [600, 218] width 131 height 52
click at [566, 224] on button "Request Borrower Info" at bounding box center [589, 231] width 96 height 14
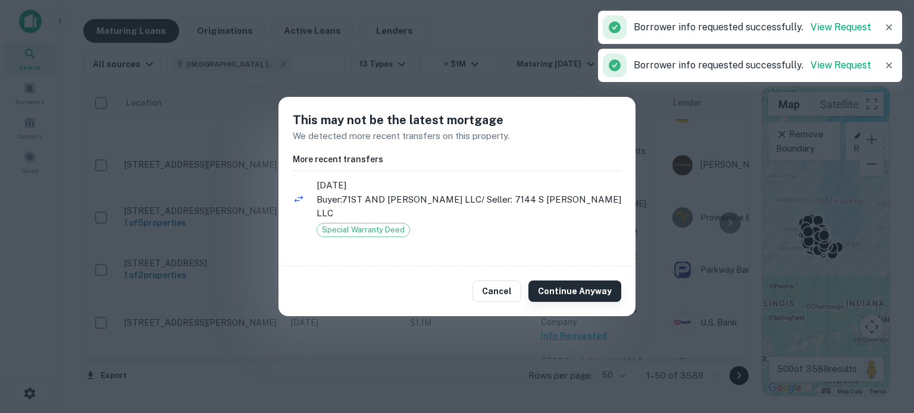
click at [550, 282] on button "Continue Anyway" at bounding box center [574, 291] width 93 height 21
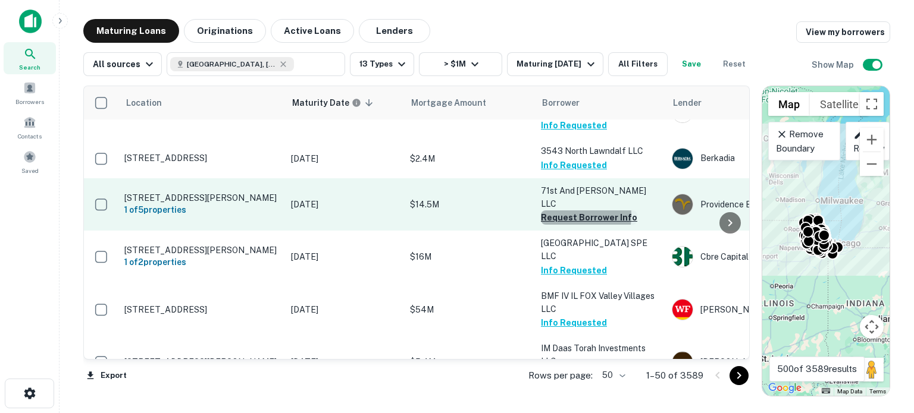
click at [550, 211] on button "Request Borrower Info" at bounding box center [589, 218] width 96 height 14
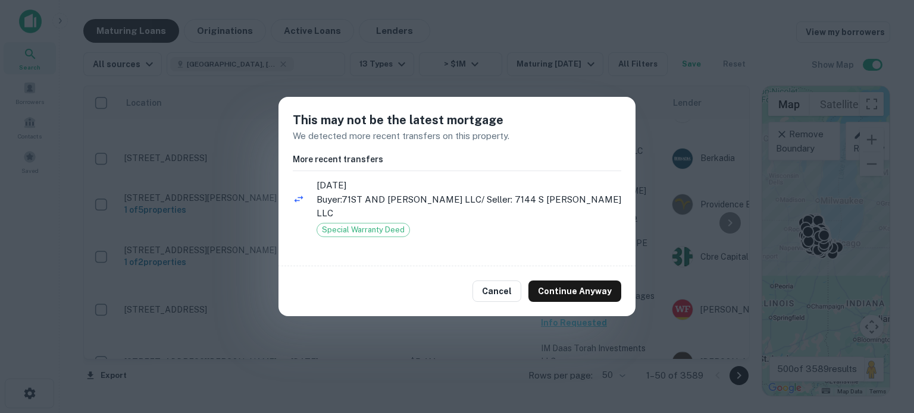
click at [561, 296] on div "Cancel Continue Anyway" at bounding box center [456, 292] width 357 height 50
click at [568, 281] on button "Continue Anyway" at bounding box center [574, 291] width 93 height 21
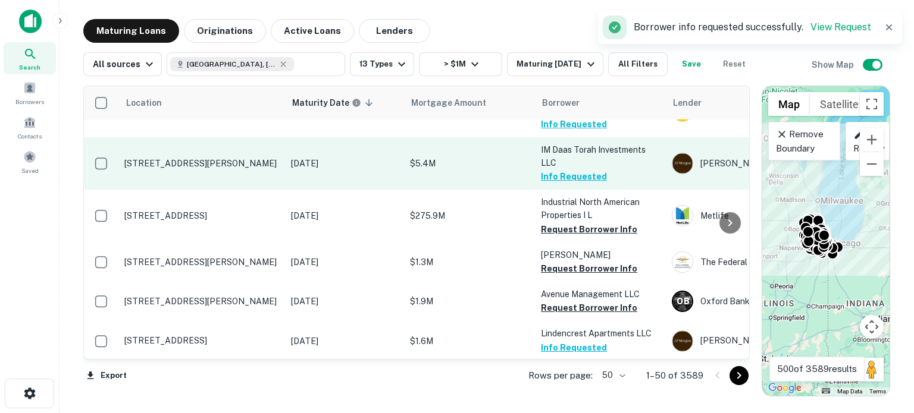
scroll to position [1725, 0]
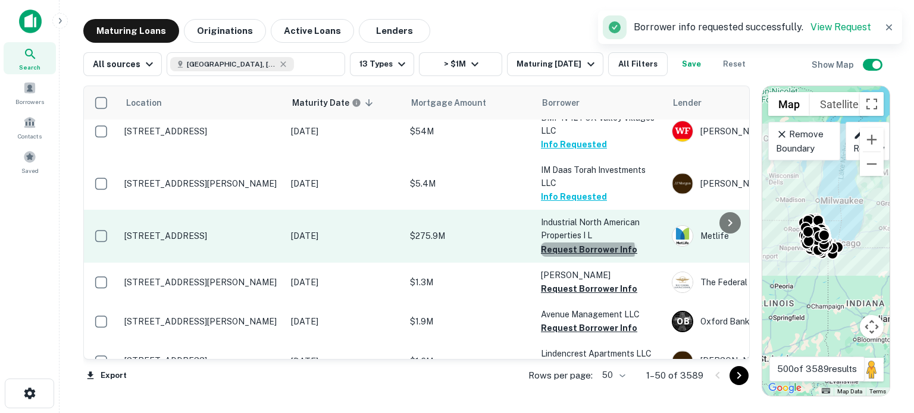
click at [587, 243] on button "Request Borrower Info" at bounding box center [589, 250] width 96 height 14
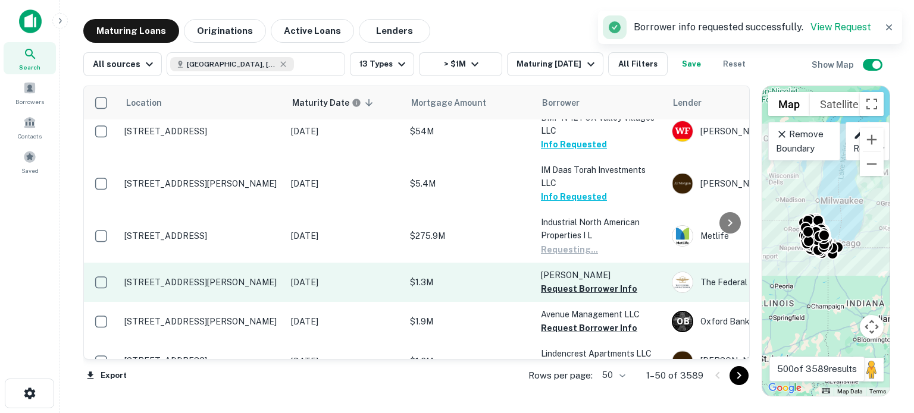
click at [572, 282] on button "Request Borrower Info" at bounding box center [589, 289] width 96 height 14
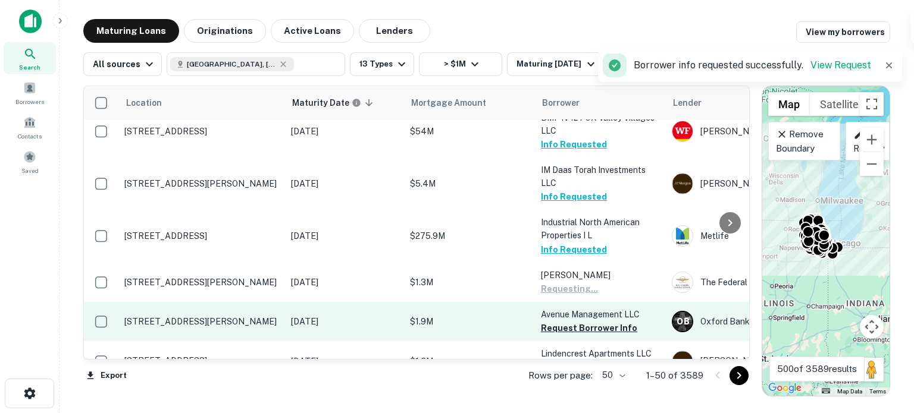
click at [573, 311] on td "Avenue Management LLC Request Borrower Info" at bounding box center [600, 321] width 131 height 39
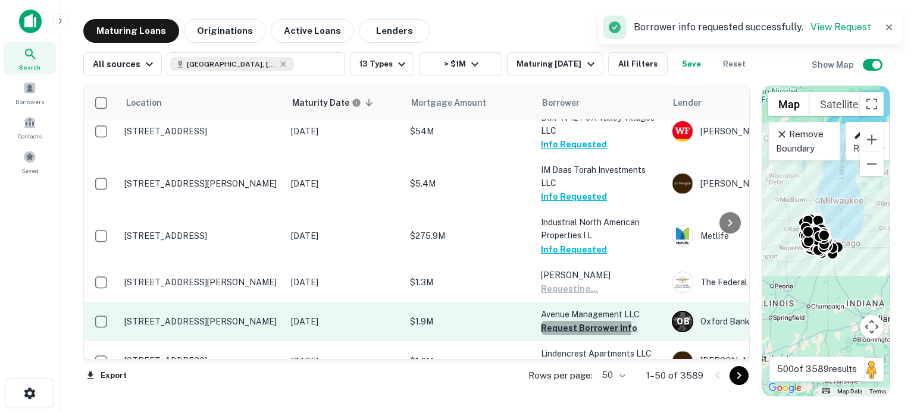
click at [557, 321] on button "Request Borrower Info" at bounding box center [589, 328] width 96 height 14
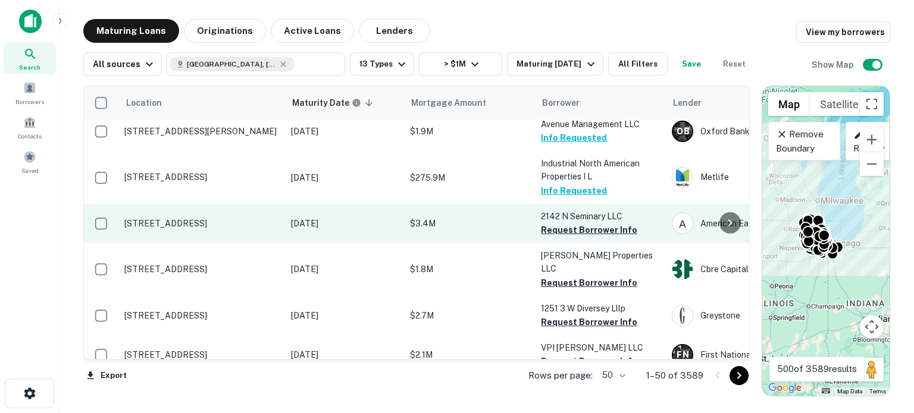
scroll to position [1927, 0]
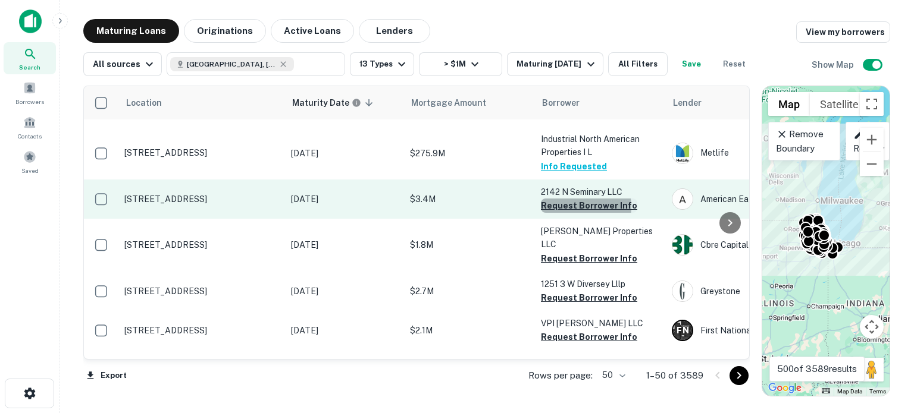
click at [576, 199] on button "Request Borrower Info" at bounding box center [589, 206] width 96 height 14
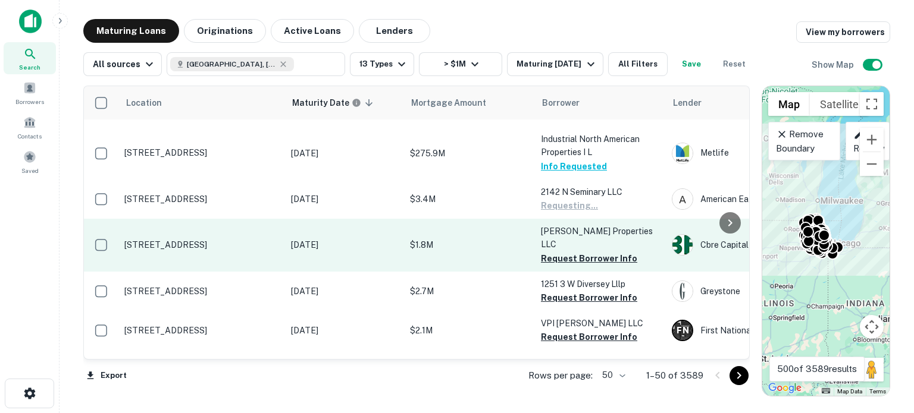
click at [561, 252] on button "Request Borrower Info" at bounding box center [589, 259] width 96 height 14
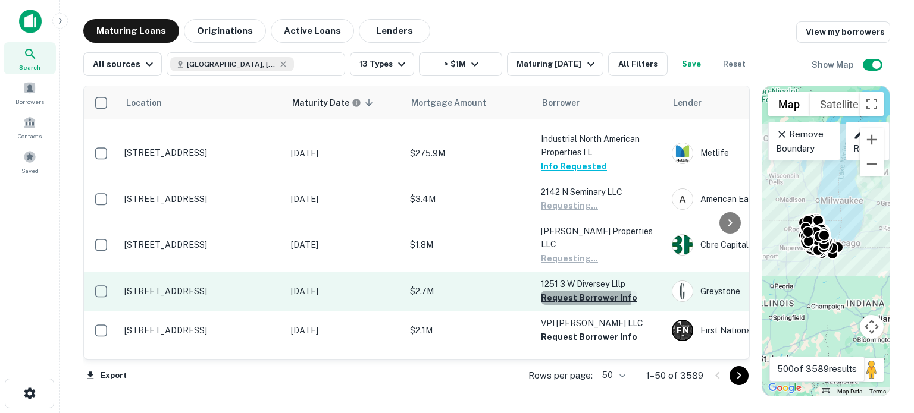
click at [569, 291] on button "Request Borrower Info" at bounding box center [589, 298] width 96 height 14
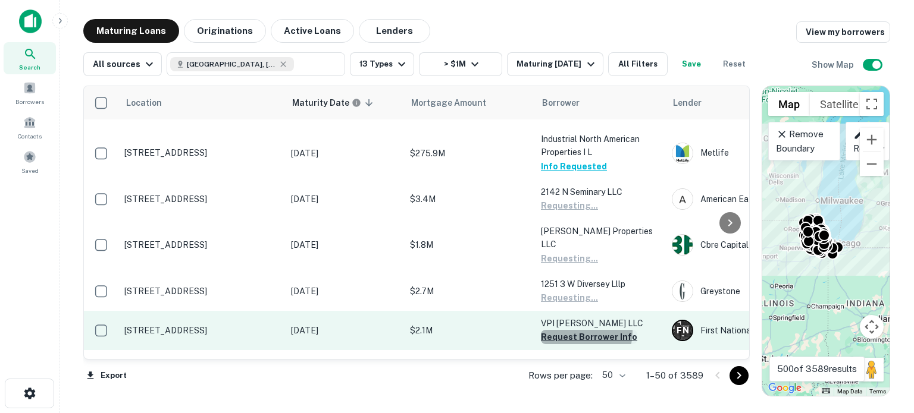
click at [571, 330] on button "Request Borrower Info" at bounding box center [589, 337] width 96 height 14
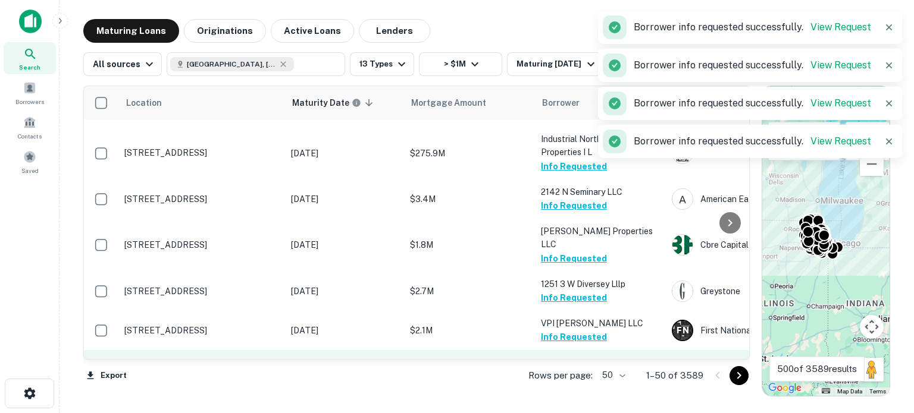
click at [577, 350] on td "Kimball Station LLC Request Borrower Info" at bounding box center [600, 369] width 131 height 39
click at [578, 370] on button "Request Borrower Info" at bounding box center [589, 377] width 96 height 14
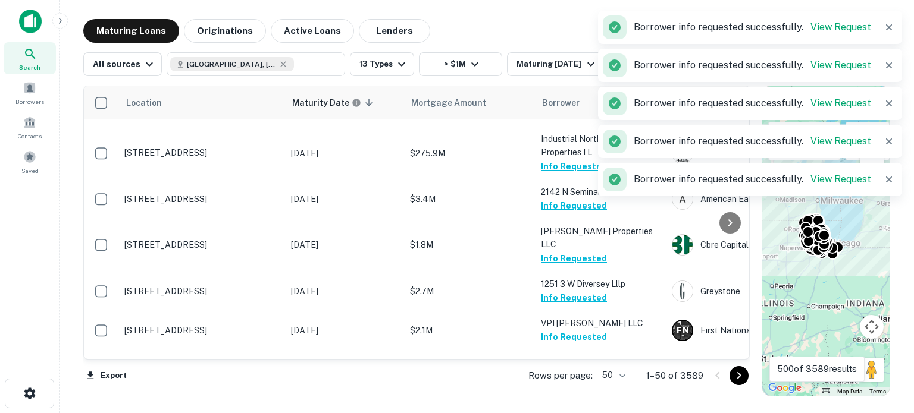
click at [619, 374] on body "Search Borrowers Contacts Saved Maturing Loans Originations Active Loans Lender…" at bounding box center [457, 206] width 914 height 413
click at [624, 375] on li "100" at bounding box center [614, 388] width 35 height 21
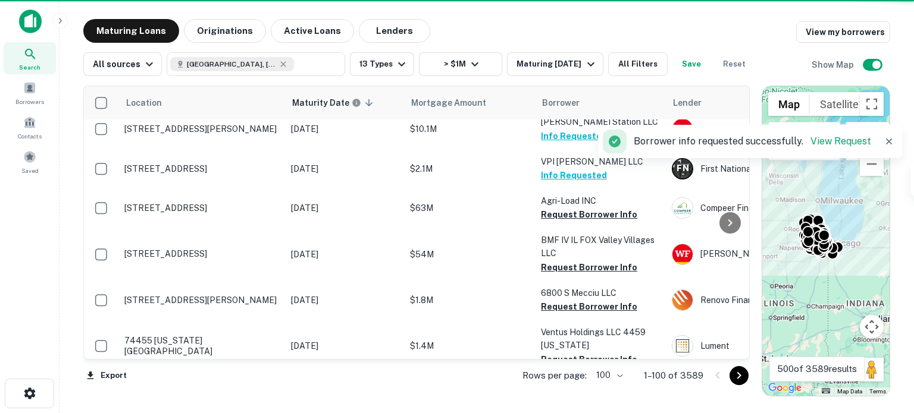
scroll to position [2105, 0]
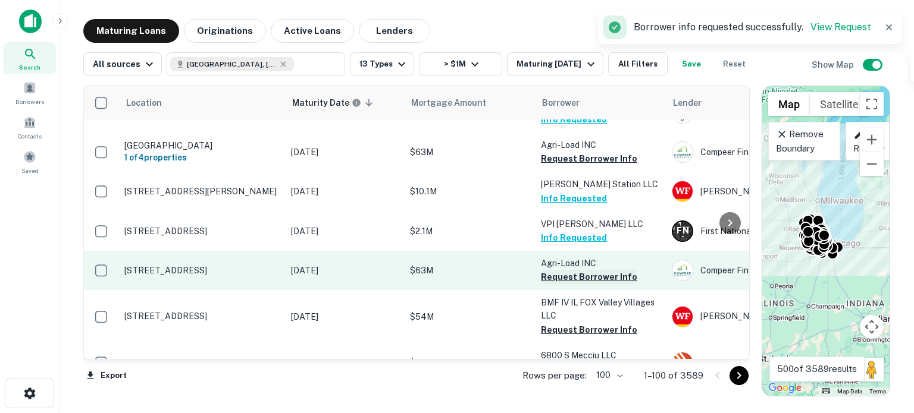
click at [556, 270] on button "Request Borrower Info" at bounding box center [589, 277] width 96 height 14
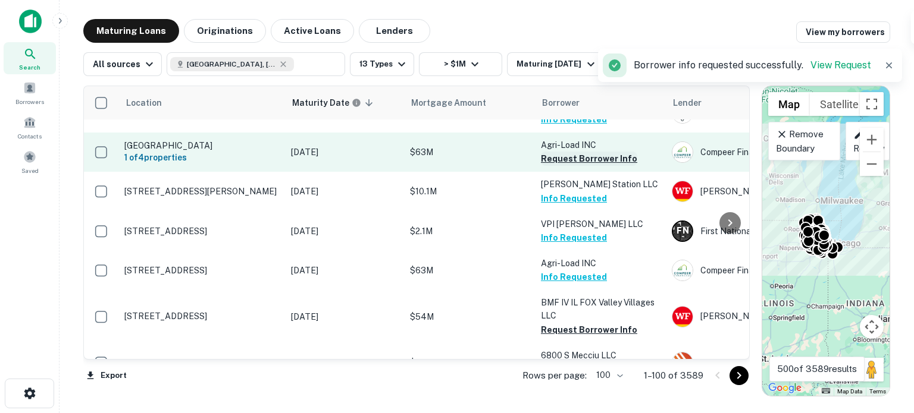
click at [626, 152] on button "Request Borrower Info" at bounding box center [589, 159] width 96 height 14
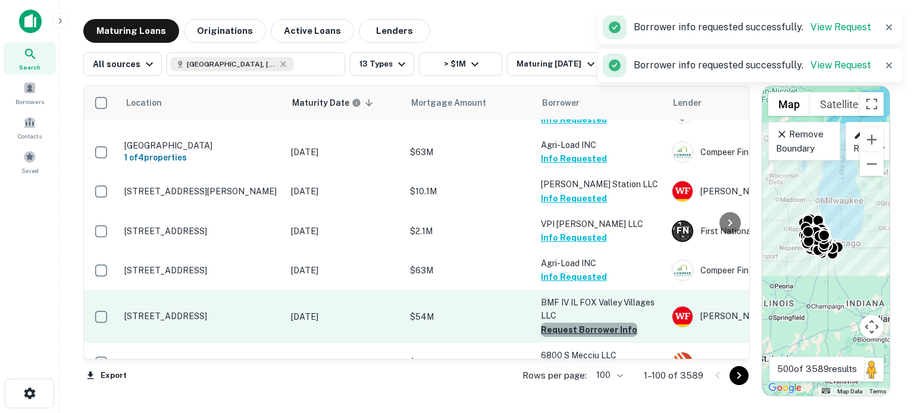
click at [607, 323] on button "Request Borrower Info" at bounding box center [589, 330] width 96 height 14
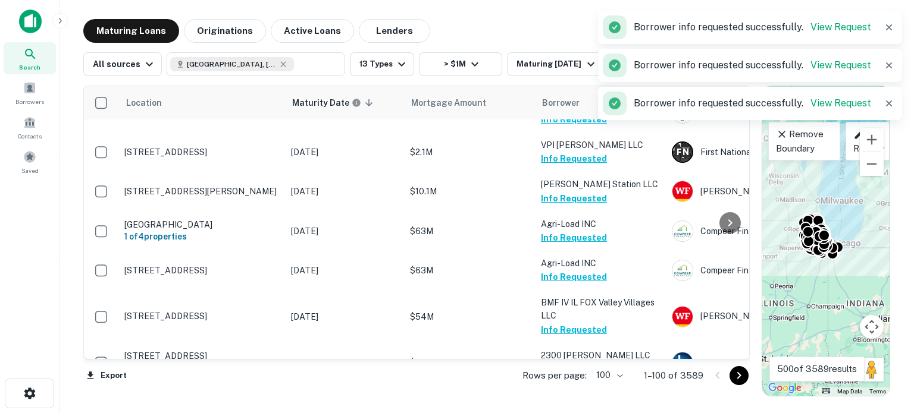
scroll to position [2284, 0]
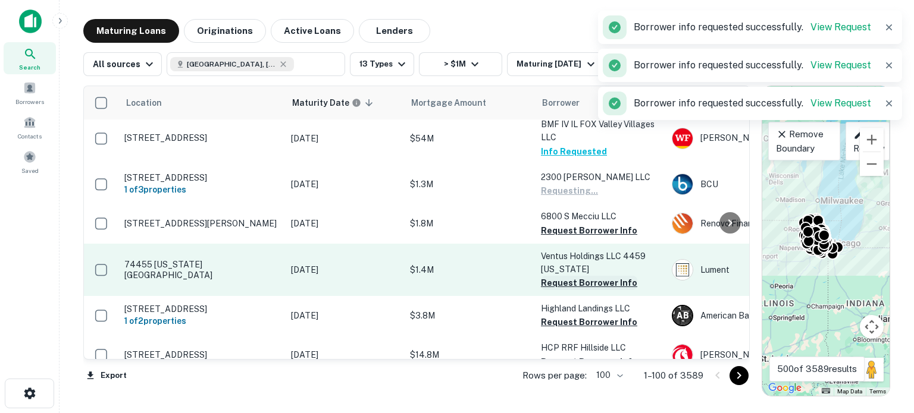
click at [597, 276] on button "Request Borrower Info" at bounding box center [589, 283] width 96 height 14
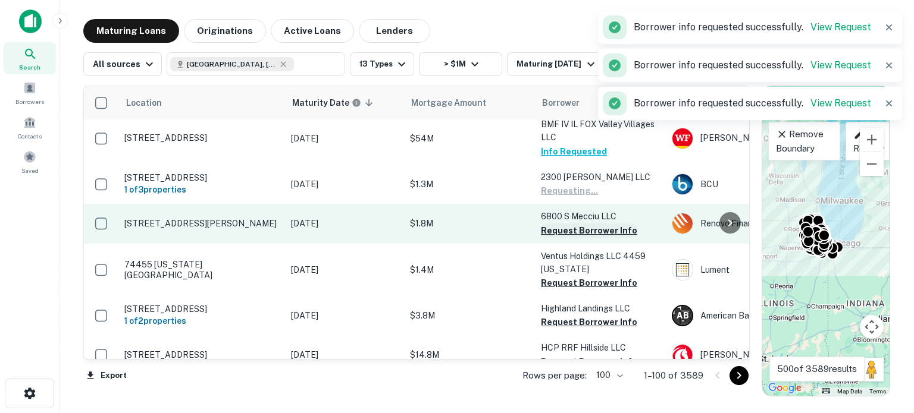
click at [589, 224] on button "Request Borrower Info" at bounding box center [589, 231] width 96 height 14
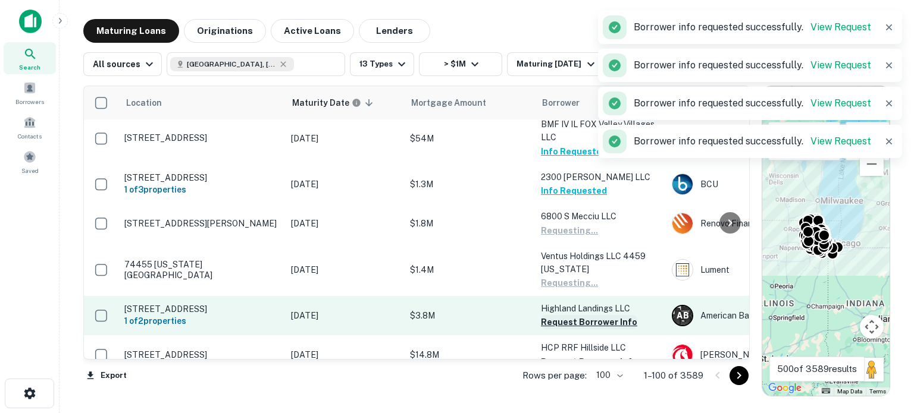
click at [576, 315] on button "Request Borrower Info" at bounding box center [589, 322] width 96 height 14
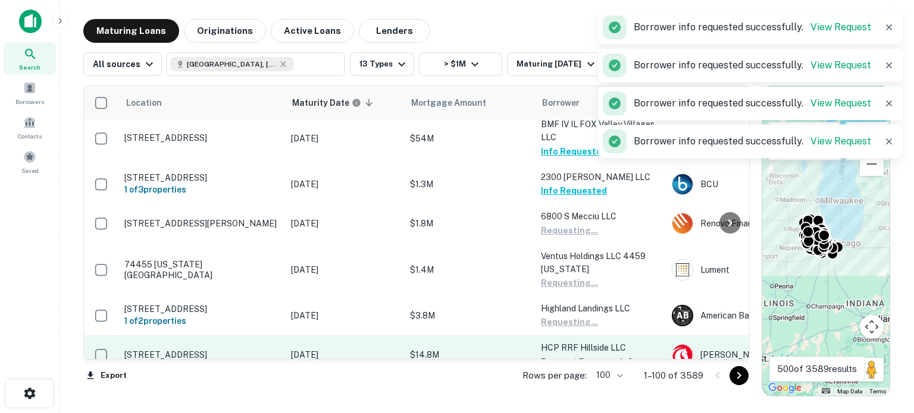
click at [568, 355] on button "Request Borrower Info" at bounding box center [589, 362] width 96 height 14
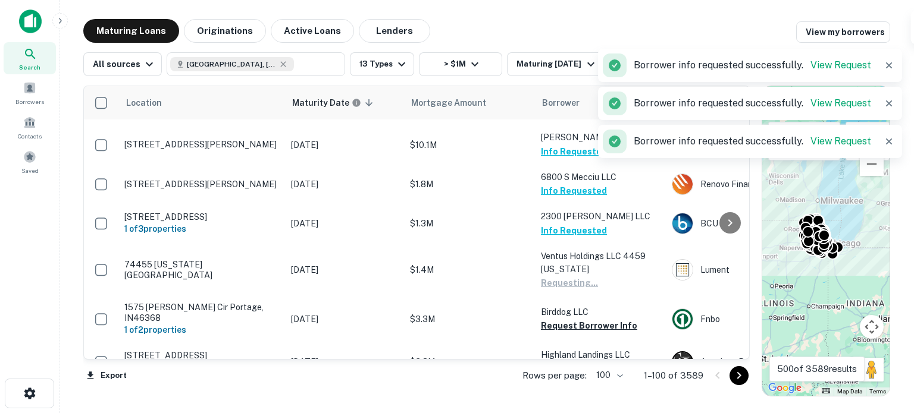
scroll to position [2403, 0]
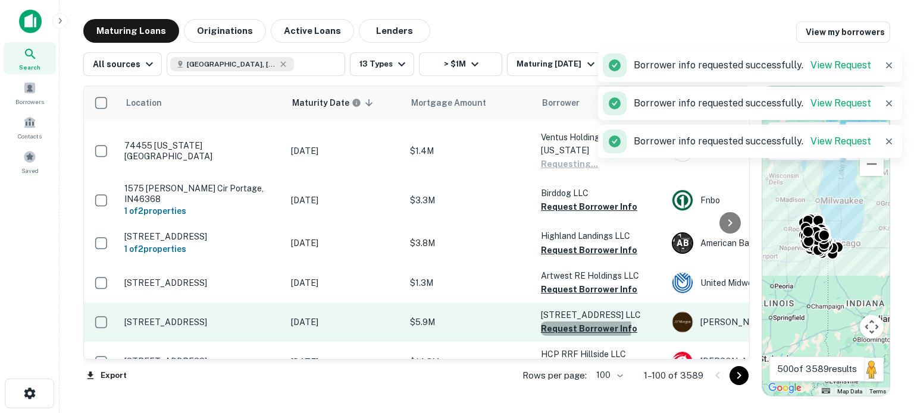
click at [585, 322] on button "Request Borrower Info" at bounding box center [589, 329] width 96 height 14
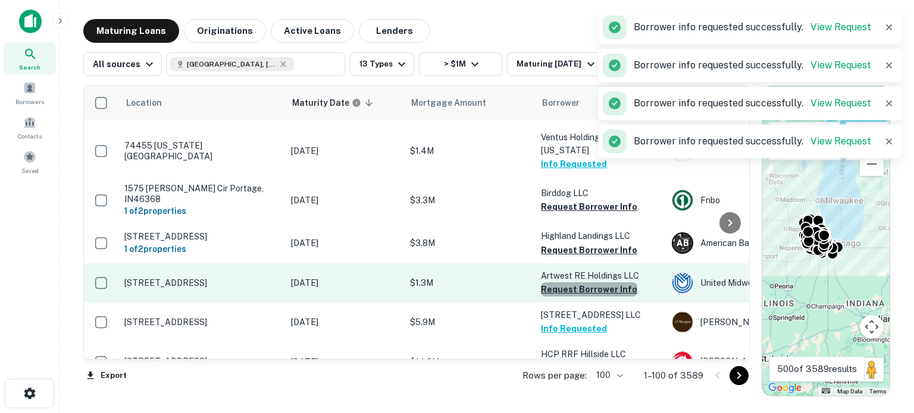
click at [595, 283] on button "Request Borrower Info" at bounding box center [589, 290] width 96 height 14
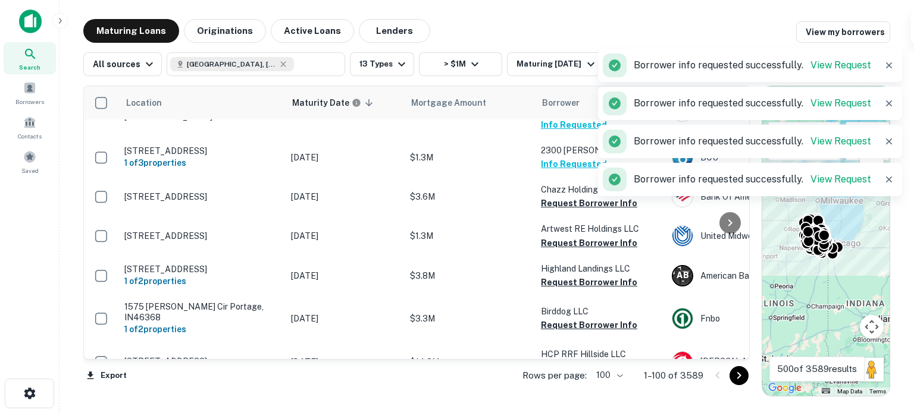
click at [581, 196] on button "Request Borrower Info" at bounding box center [589, 203] width 96 height 14
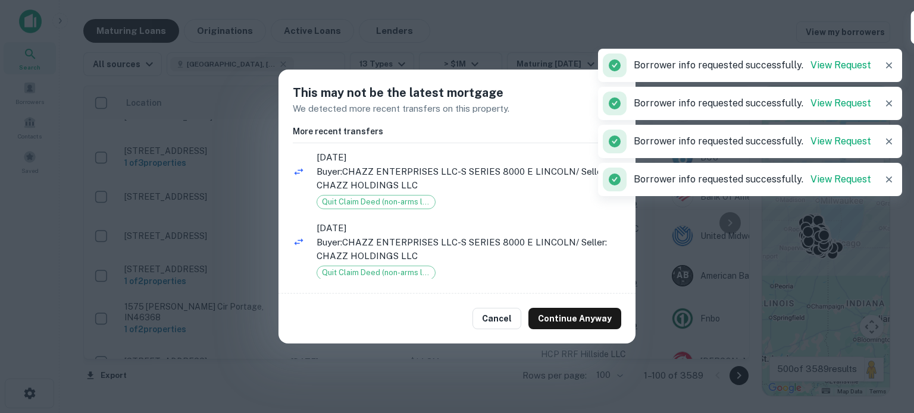
click at [628, 344] on div "This may not be the latest mortgage We detected more recent transfers on this p…" at bounding box center [457, 206] width 914 height 413
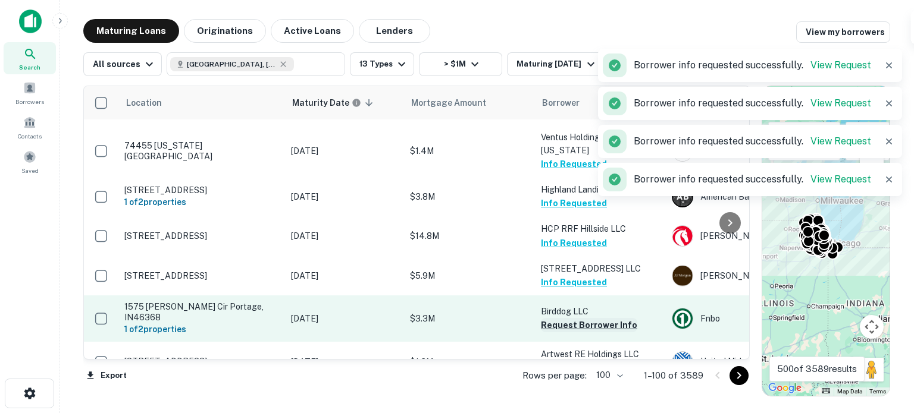
click at [571, 318] on button "Request Borrower Info" at bounding box center [589, 325] width 96 height 14
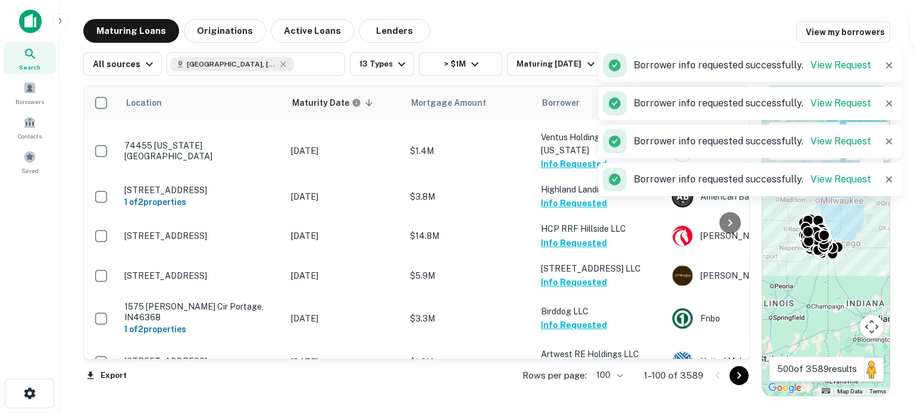
scroll to position [2581, 0]
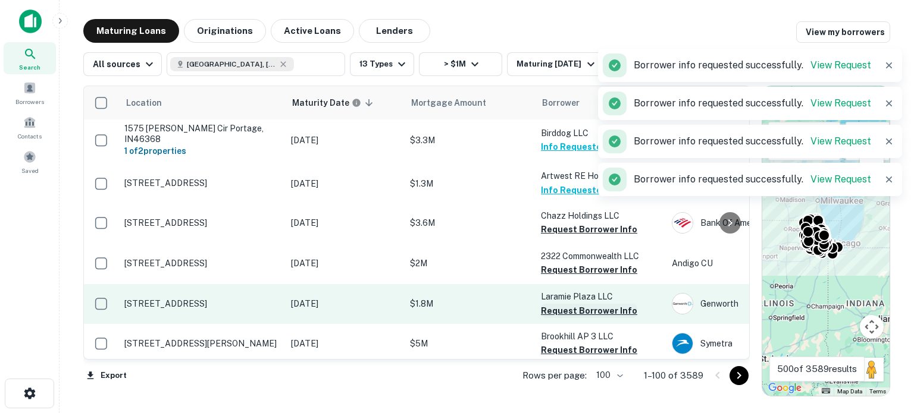
click at [578, 304] on button "Request Borrower Info" at bounding box center [589, 311] width 96 height 14
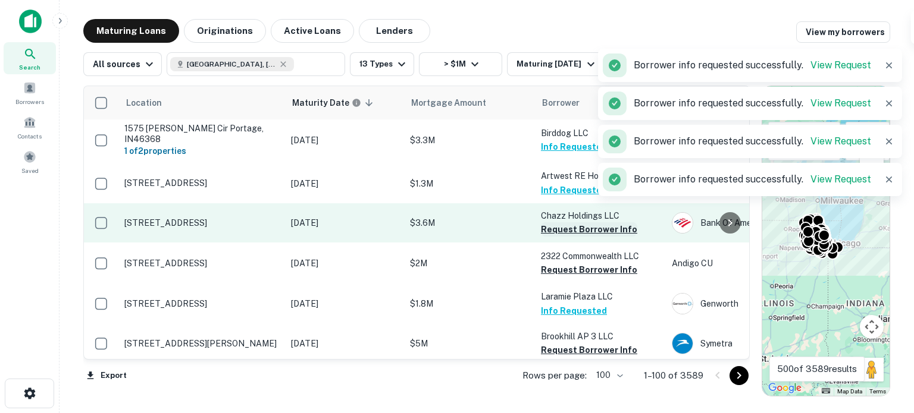
click at [578, 263] on button "Request Borrower Info" at bounding box center [589, 270] width 96 height 14
click at [575, 222] on button "Request Borrower Info" at bounding box center [589, 229] width 96 height 14
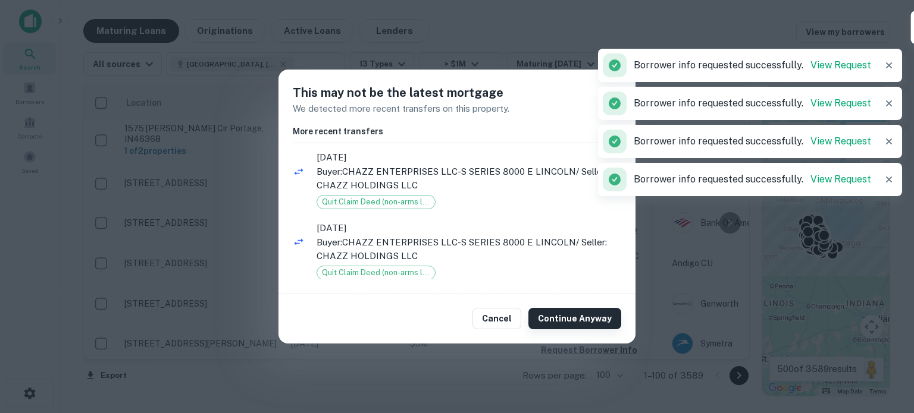
click at [597, 321] on button "Continue Anyway" at bounding box center [574, 318] width 93 height 21
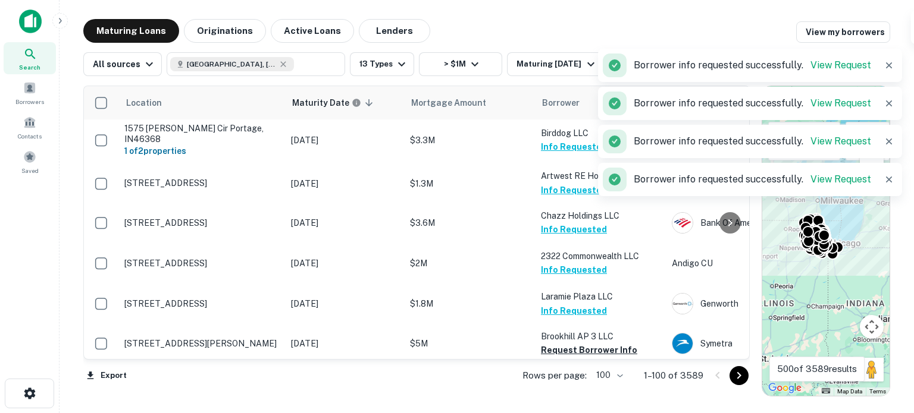
click at [576, 375] on button "Request Borrower Info" at bounding box center [589, 390] width 96 height 14
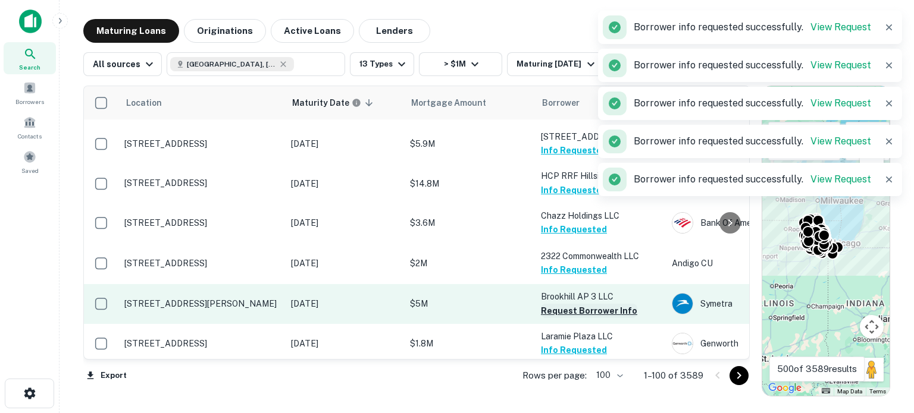
click at [588, 304] on button "Request Borrower Info" at bounding box center [589, 311] width 96 height 14
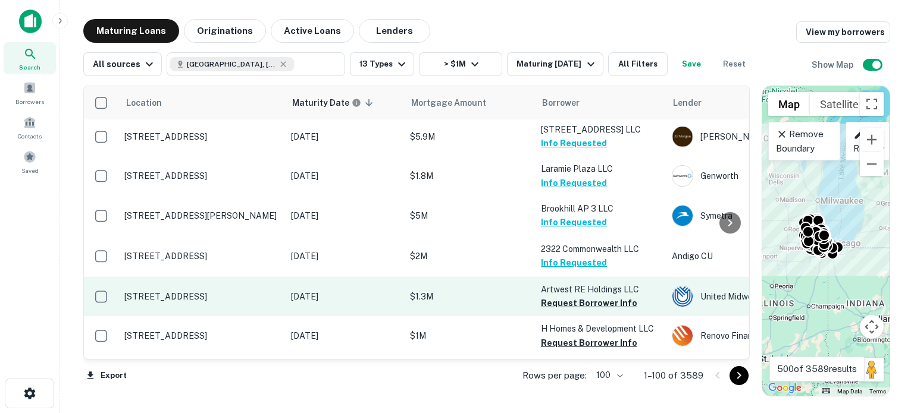
scroll to position [2700, 0]
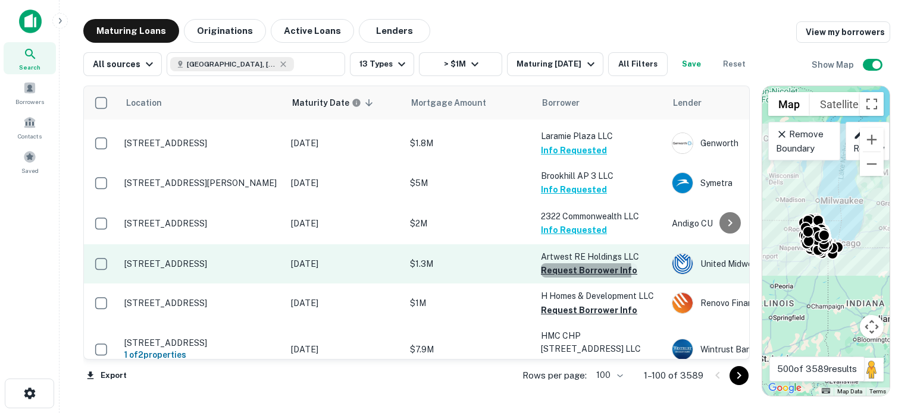
click at [552, 264] on button "Request Borrower Info" at bounding box center [589, 271] width 96 height 14
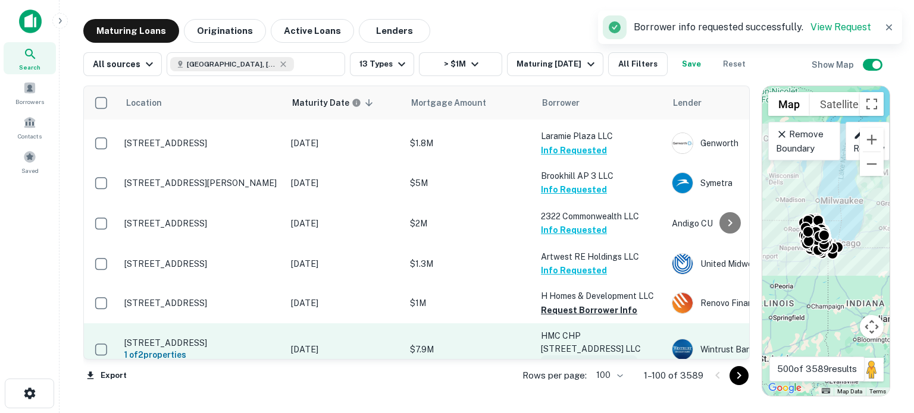
click at [547, 303] on button "Request Borrower Info" at bounding box center [589, 310] width 96 height 14
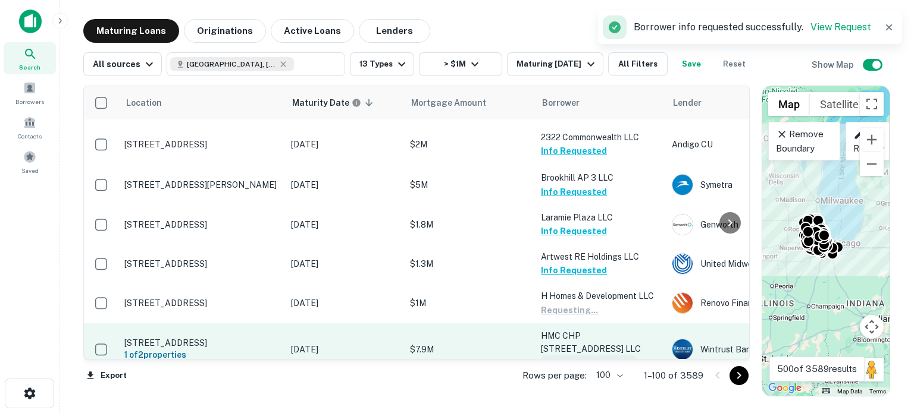
scroll to position [2702, 0]
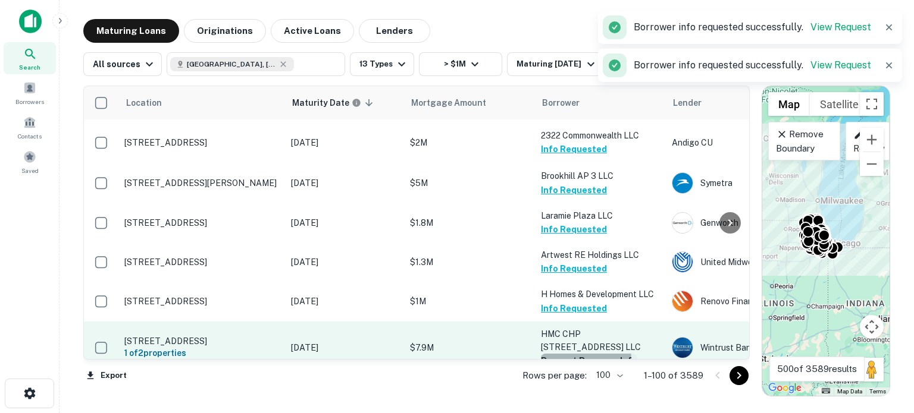
click at [550, 354] on button "Request Borrower Info" at bounding box center [589, 361] width 96 height 14
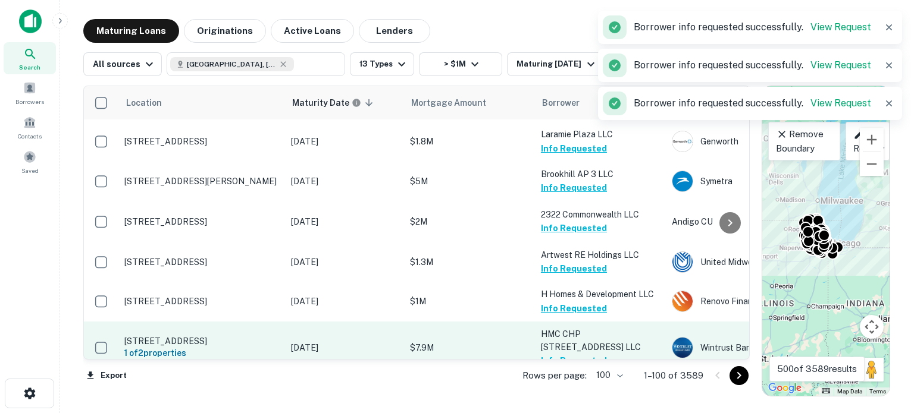
scroll to position [2819, 0]
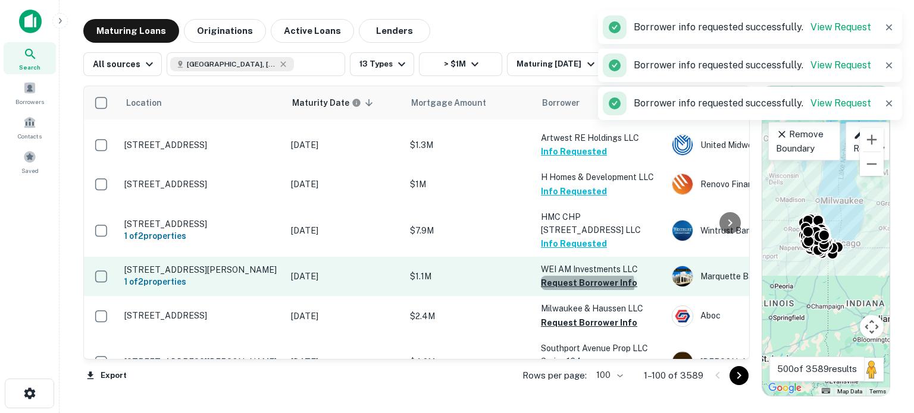
click at [587, 276] on button "Request Borrower Info" at bounding box center [589, 283] width 96 height 14
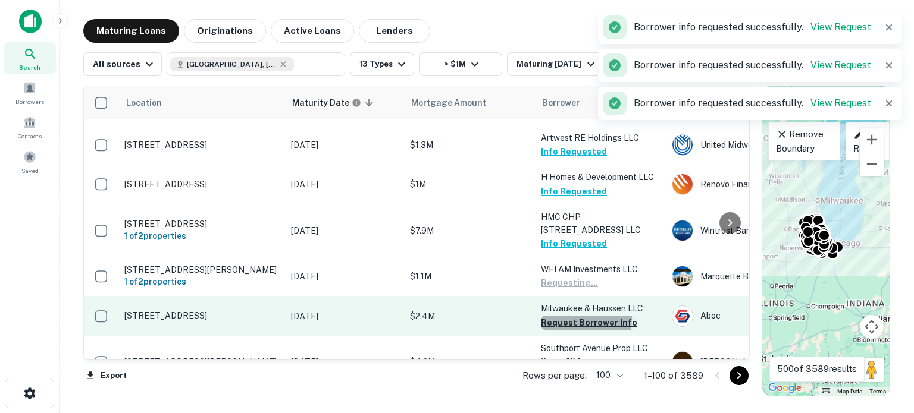
click at [566, 316] on button "Request Borrower Info" at bounding box center [589, 323] width 96 height 14
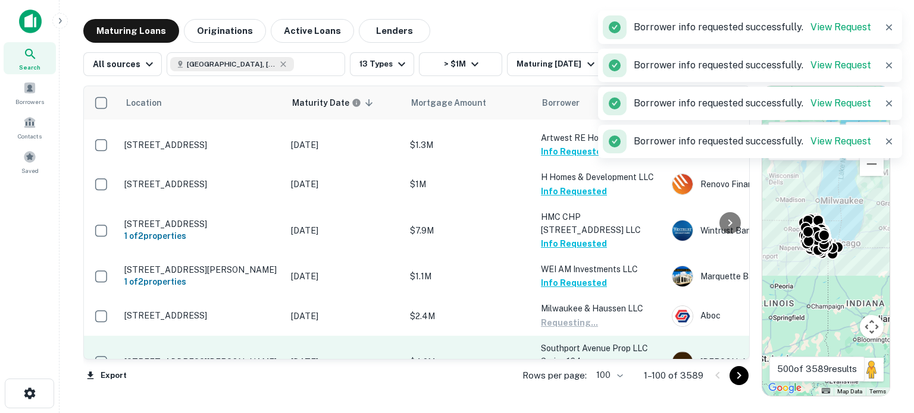
click at [560, 368] on button "Request Borrower Info" at bounding box center [589, 375] width 96 height 14
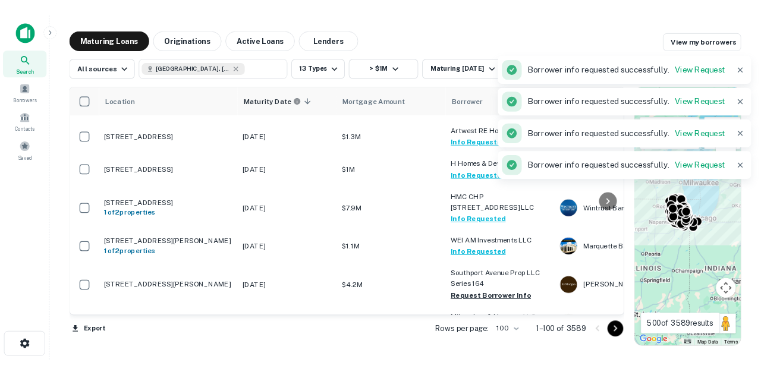
scroll to position [2998, 0]
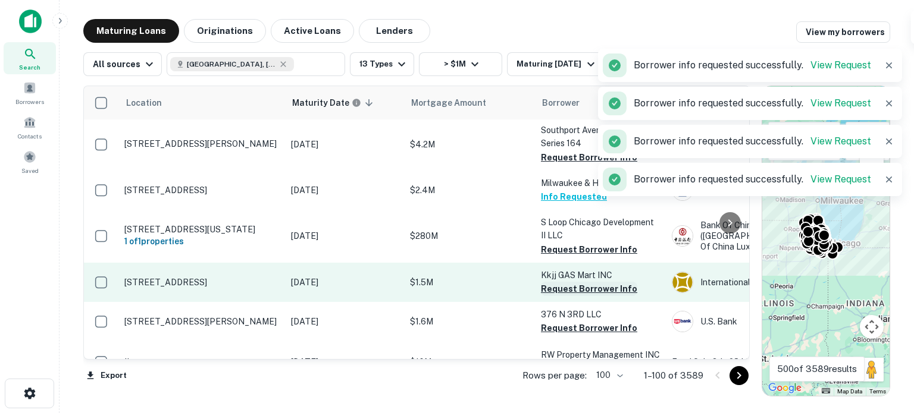
click at [573, 282] on button "Request Borrower Info" at bounding box center [589, 289] width 96 height 14
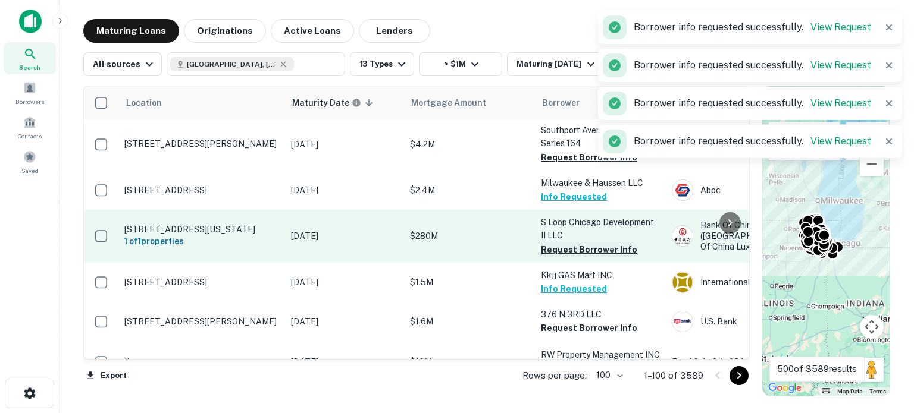
click at [575, 243] on button "Request Borrower Info" at bounding box center [589, 250] width 96 height 14
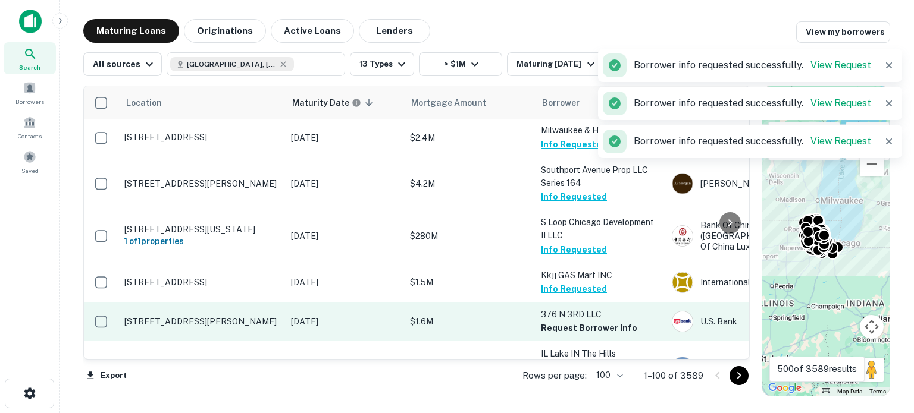
click at [550, 302] on td "376 N 3RD LLC Request Borrower Info" at bounding box center [600, 321] width 131 height 39
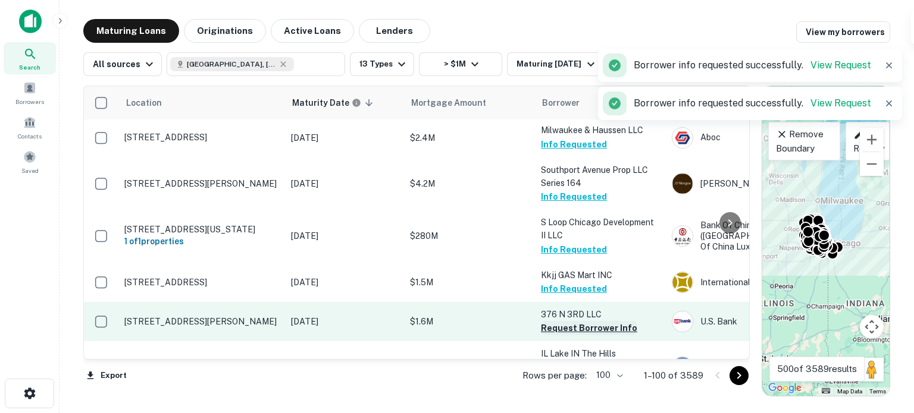
click at [557, 321] on button "Request Borrower Info" at bounding box center [589, 328] width 96 height 14
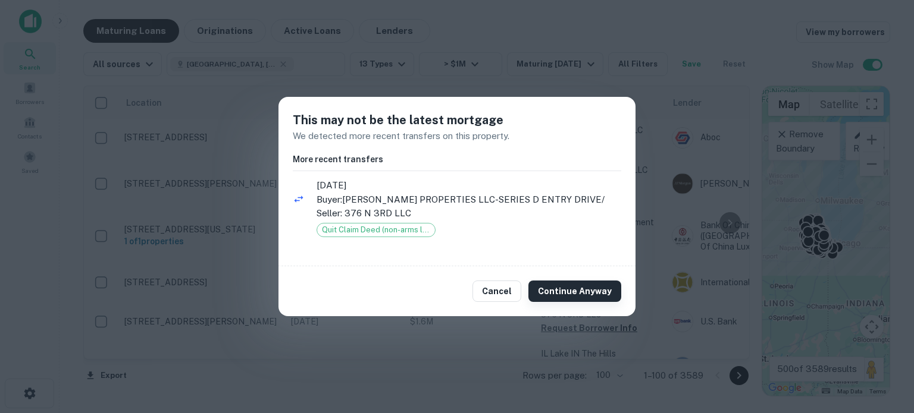
click at [583, 287] on button "Continue Anyway" at bounding box center [574, 291] width 93 height 21
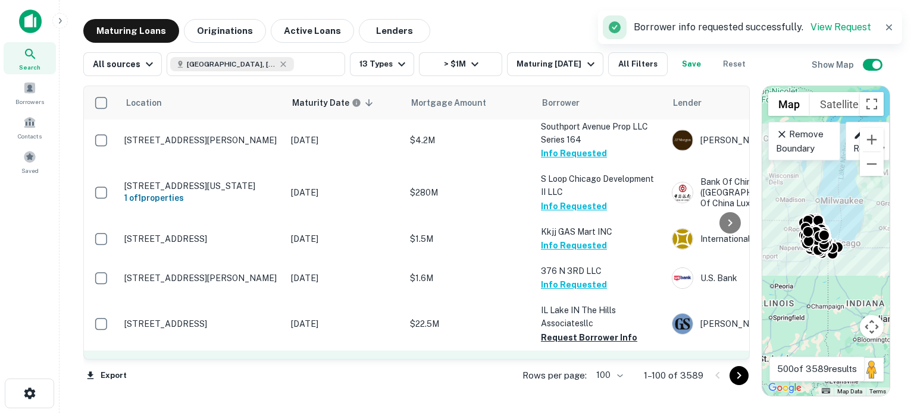
scroll to position [3117, 0]
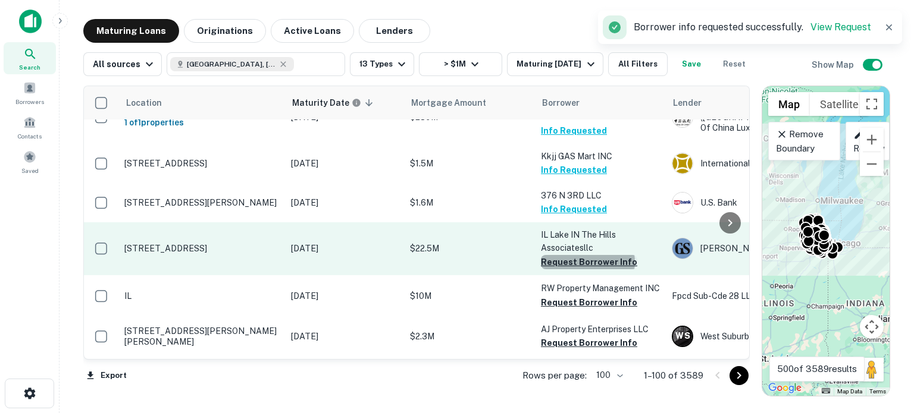
click at [587, 255] on button "Request Borrower Info" at bounding box center [589, 262] width 96 height 14
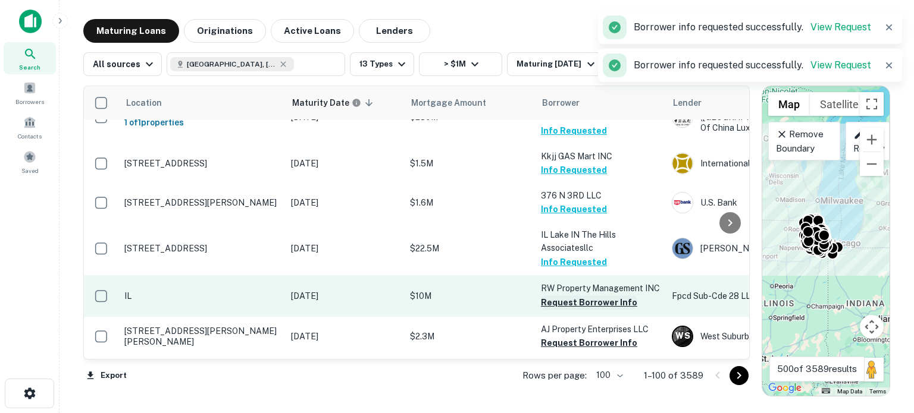
click at [594, 296] on button "Request Borrower Info" at bounding box center [589, 303] width 96 height 14
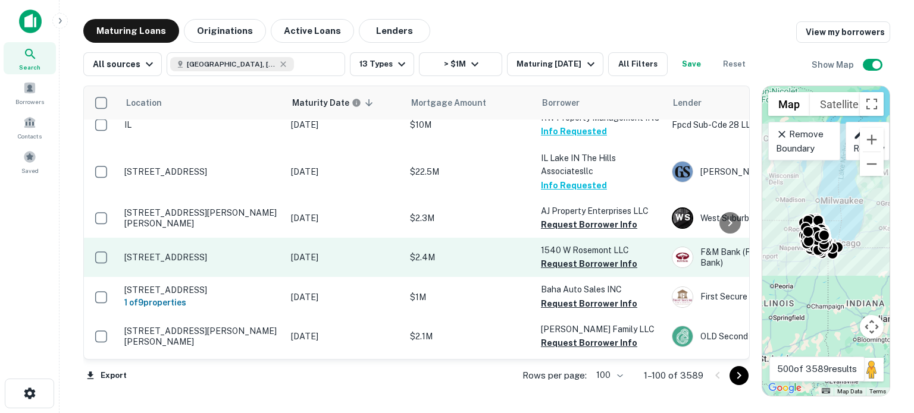
scroll to position [3236, 0]
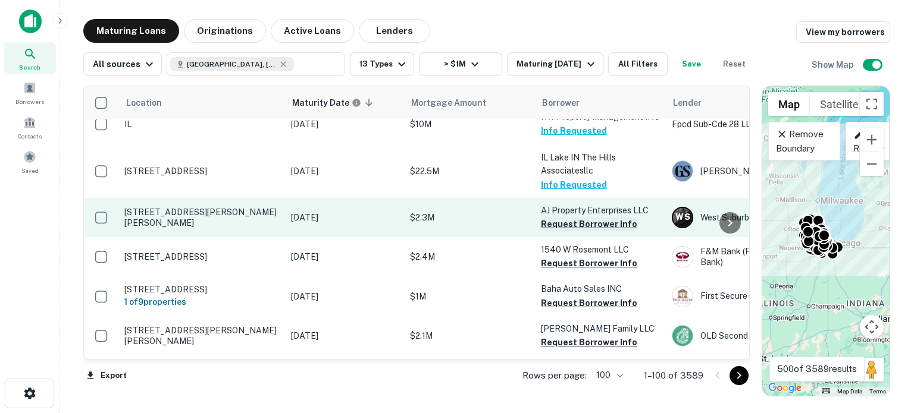
click at [563, 217] on button "Request Borrower Info" at bounding box center [589, 224] width 96 height 14
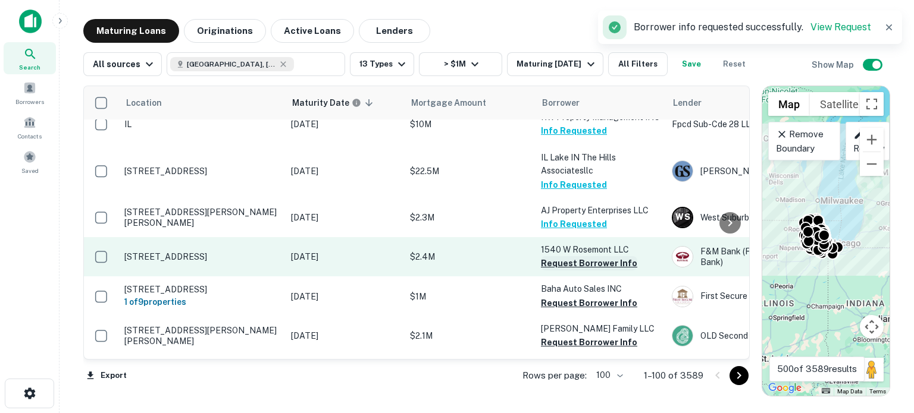
click at [568, 256] on button "Request Borrower Info" at bounding box center [589, 263] width 96 height 14
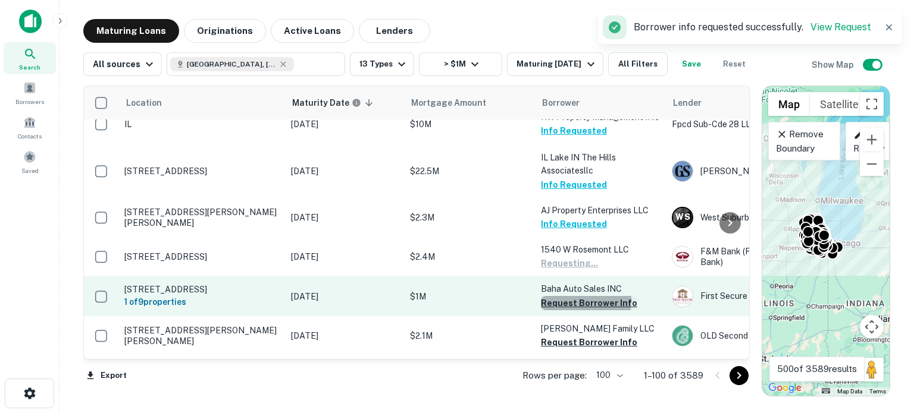
click at [571, 296] on button "Request Borrower Info" at bounding box center [589, 303] width 96 height 14
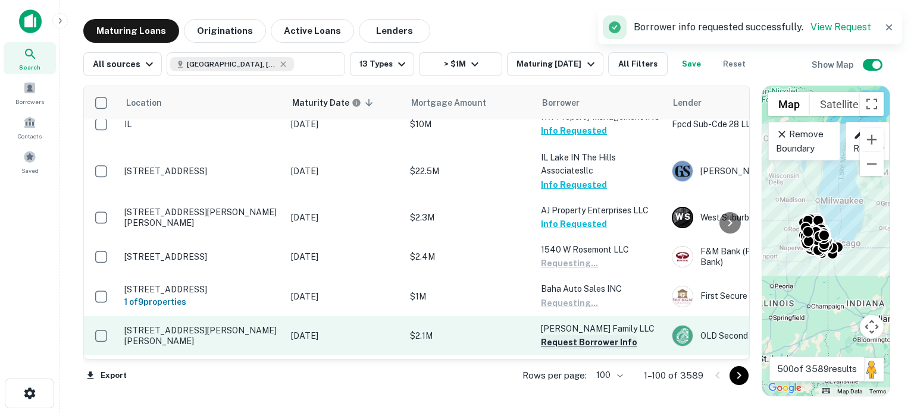
click at [577, 336] on button "Request Borrower Info" at bounding box center [589, 343] width 96 height 14
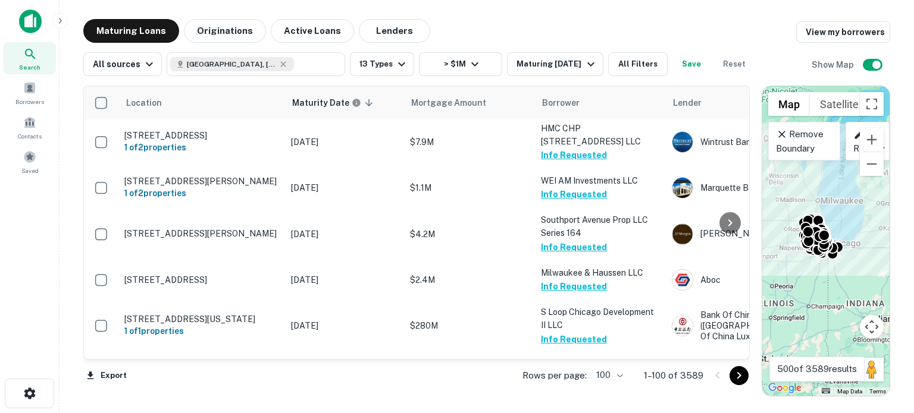
scroll to position [2618, 0]
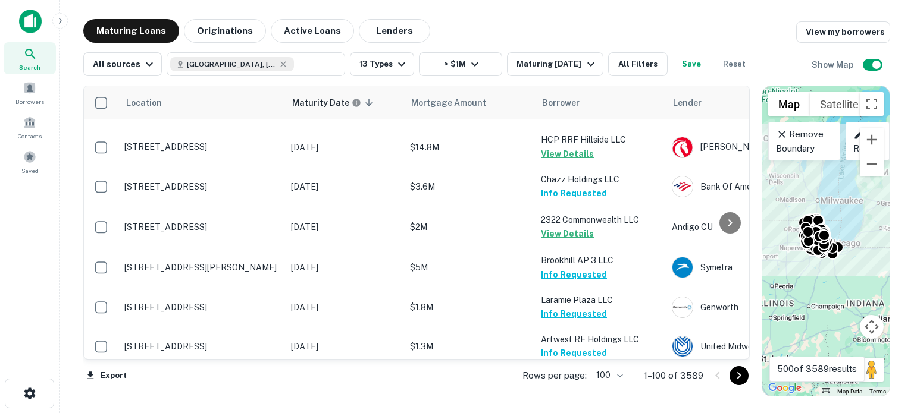
click at [15, 283] on div "Search Borrowers Contacts Saved" at bounding box center [29, 188] width 59 height 377
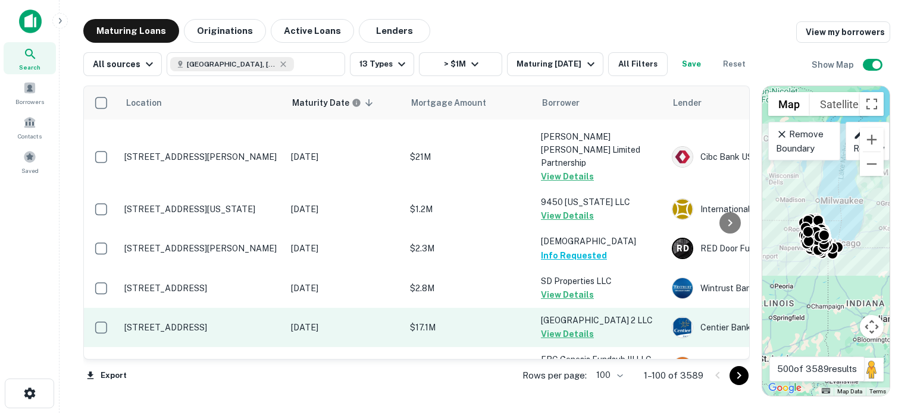
scroll to position [3569, 0]
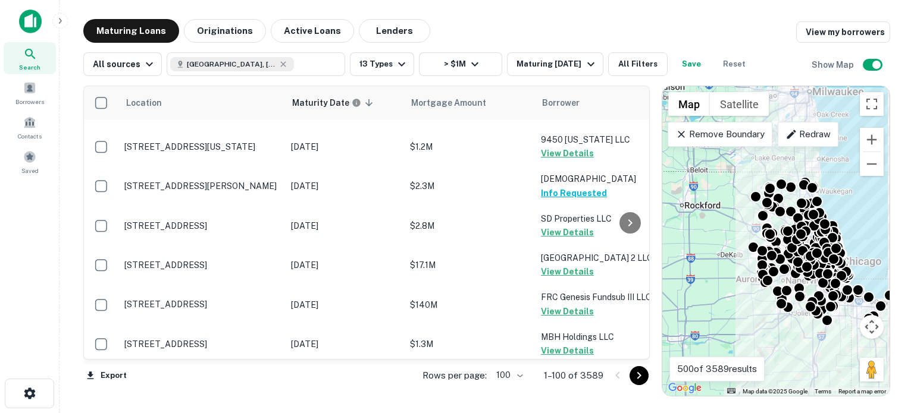
drag, startPoint x: 751, startPoint y: 178, endPoint x: 650, endPoint y: 183, distance: 100.7
click at [650, 183] on div at bounding box center [656, 241] width 12 height 311
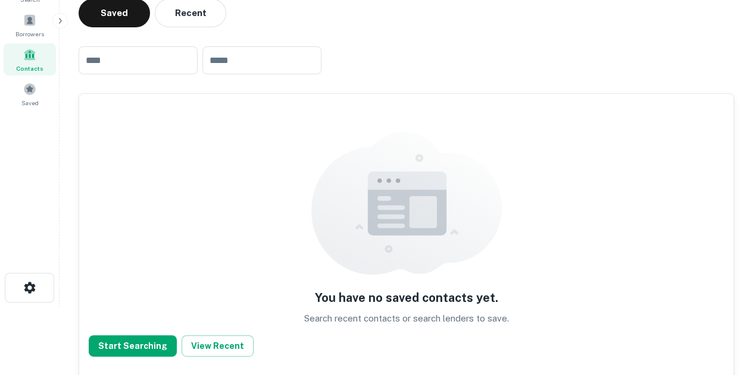
scroll to position [96, 0]
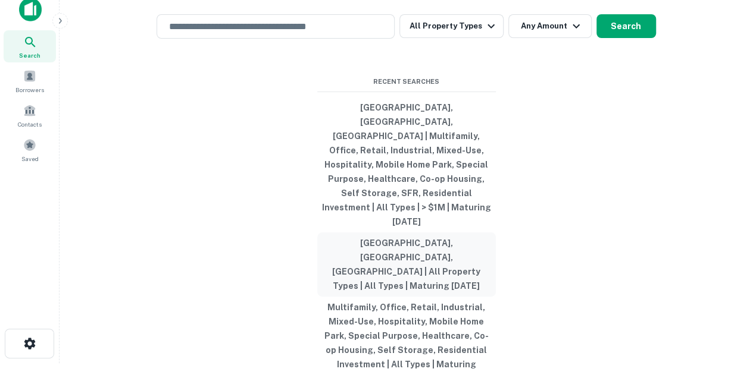
scroll to position [19, 0]
